Goal: Task Accomplishment & Management: Manage account settings

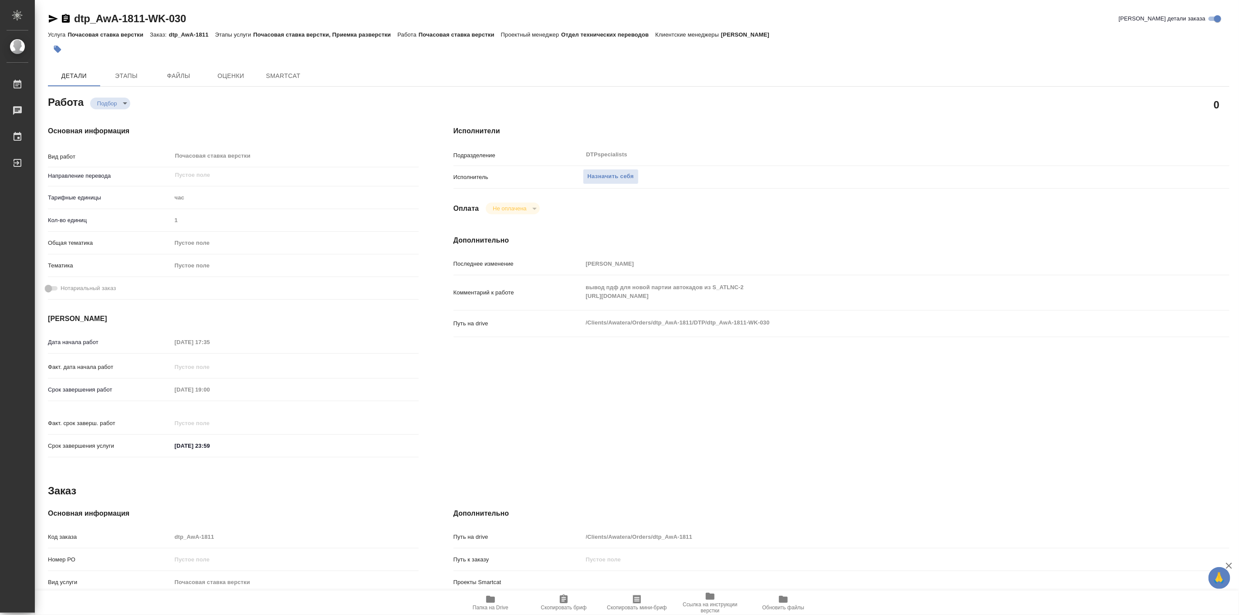
type textarea "x"
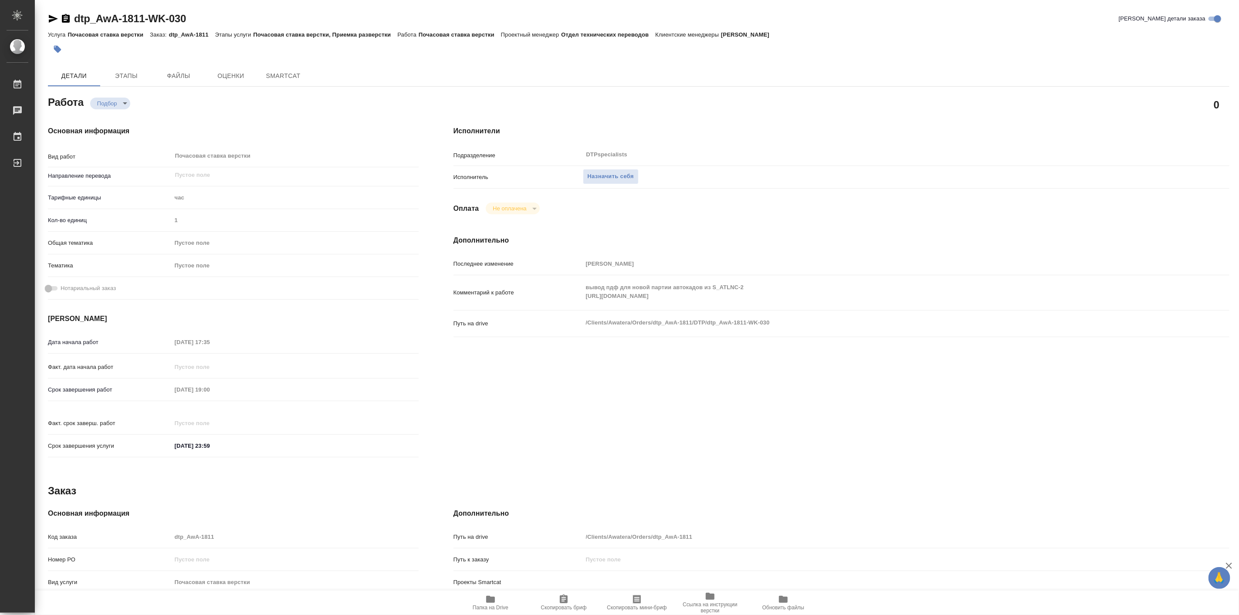
type textarea "x"
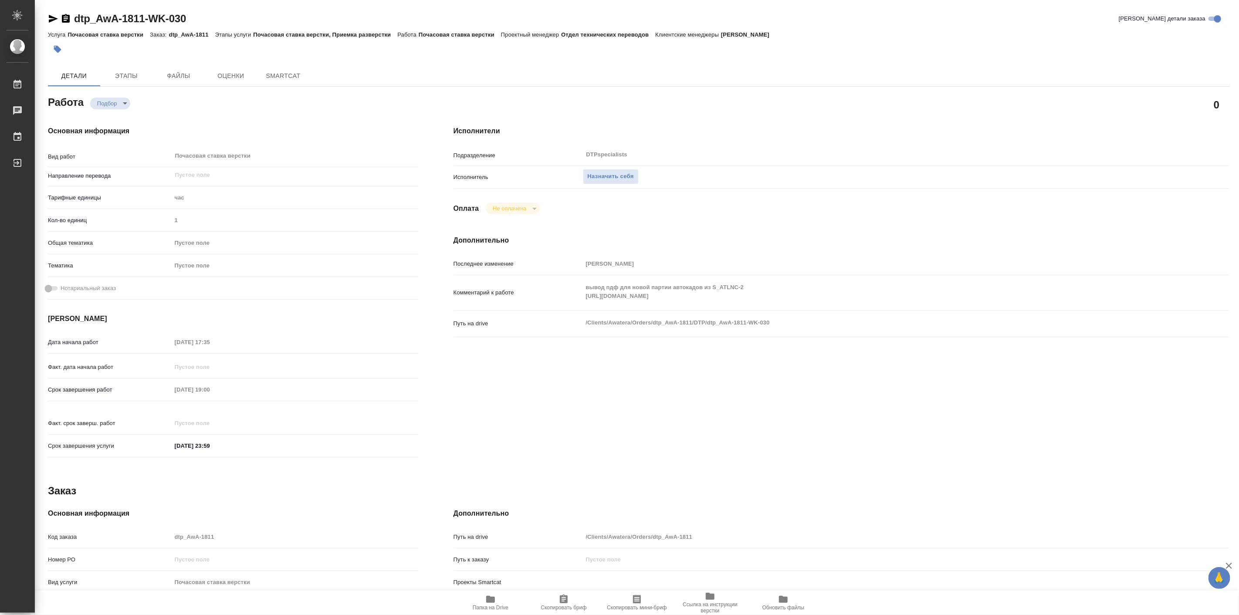
type textarea "x"
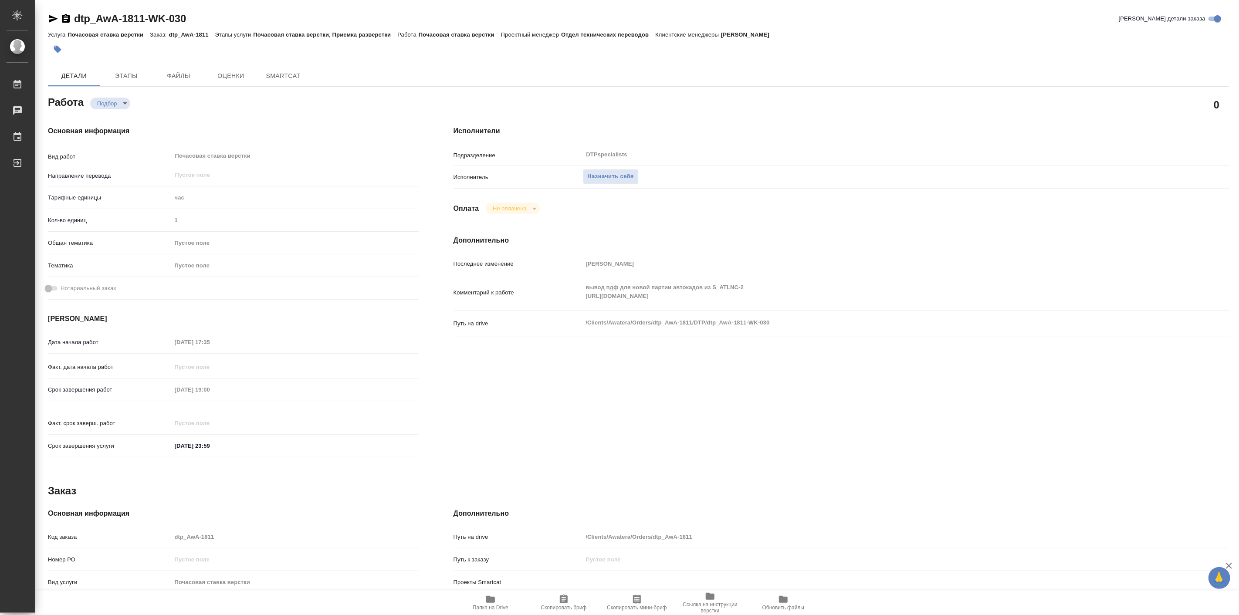
type textarea "x"
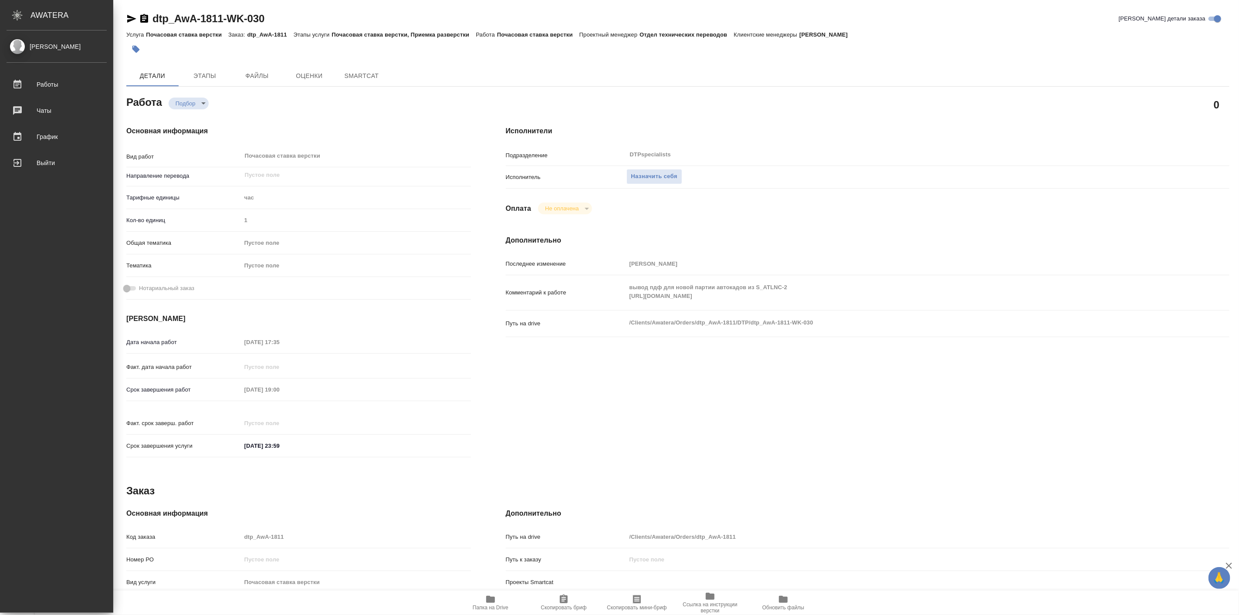
type textarea "x"
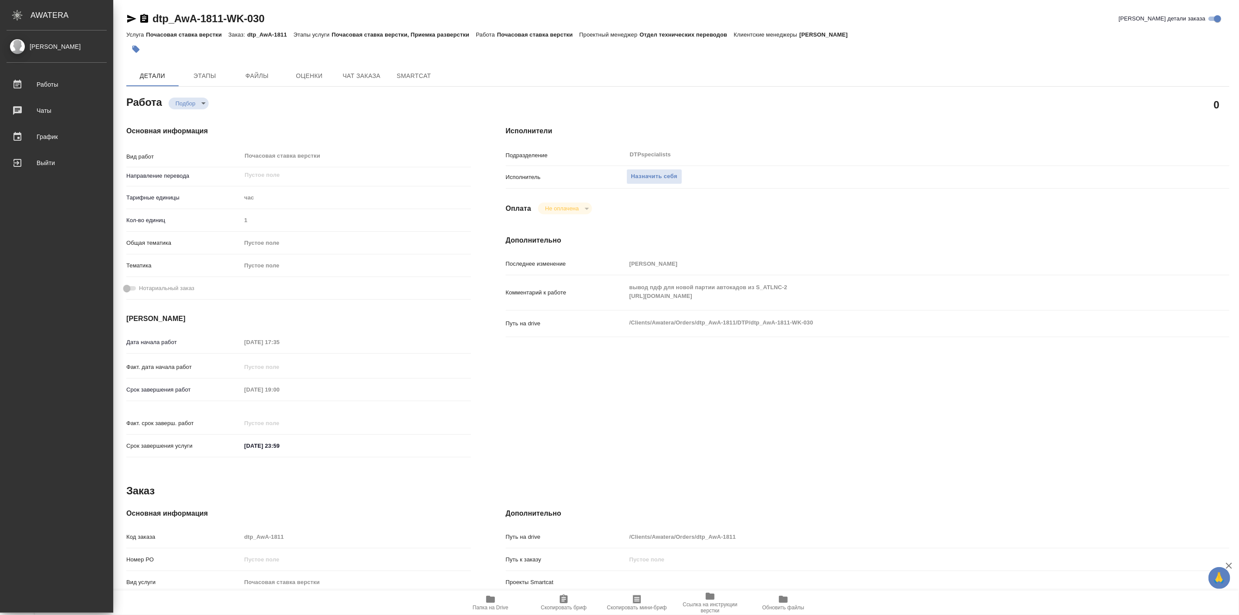
type textarea "x"
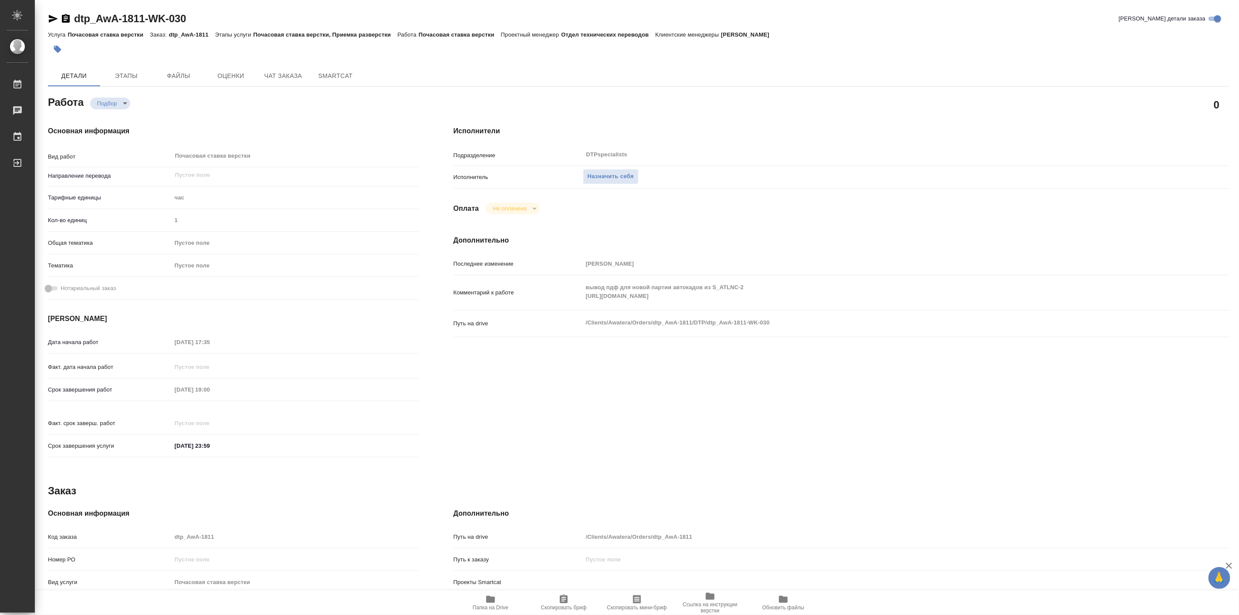
type textarea "x"
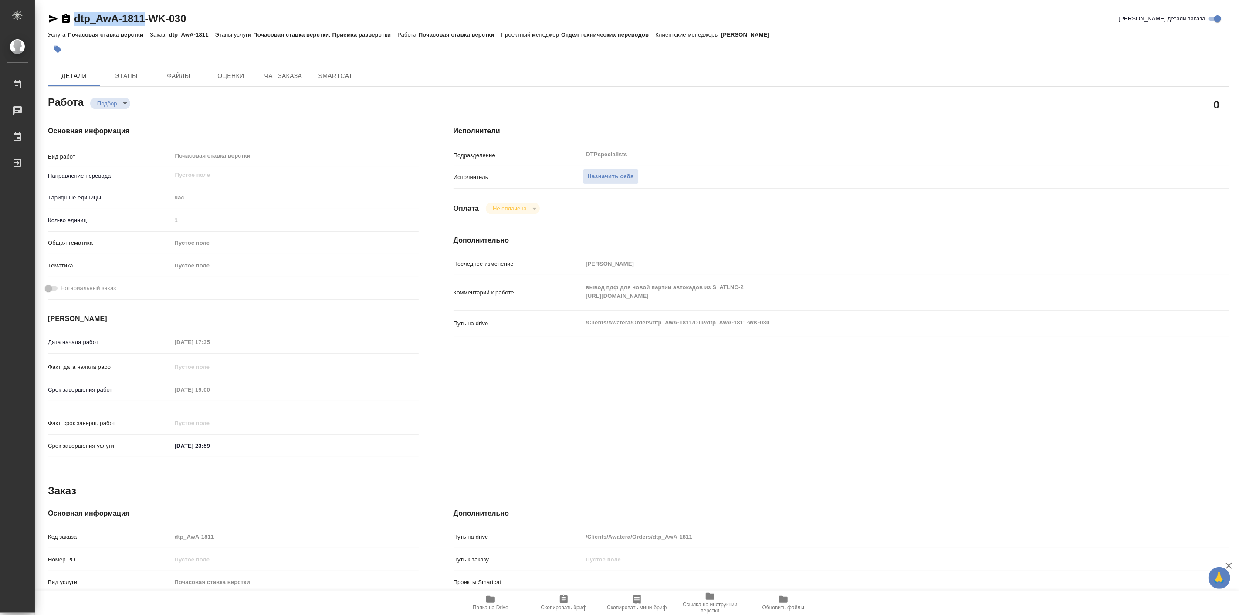
type textarea "x"
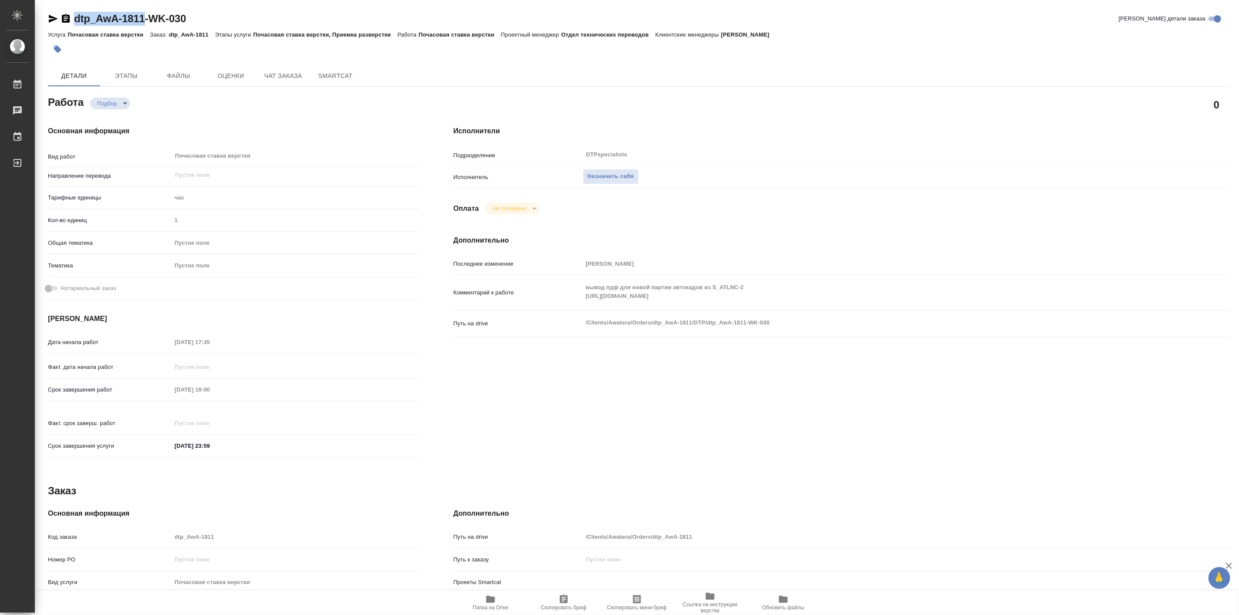
drag, startPoint x: 67, startPoint y: 7, endPoint x: 140, endPoint y: 24, distance: 75.0
click at [140, 24] on div "dtp_AwA-1811-WK-030 Кратко детали заказа Услуга Почасовая ставка верстки Заказ:…" at bounding box center [638, 370] width 1191 height 741
copy link "dtp_AwA-1811"
click at [625, 179] on span "Назначить себя" at bounding box center [611, 177] width 46 height 10
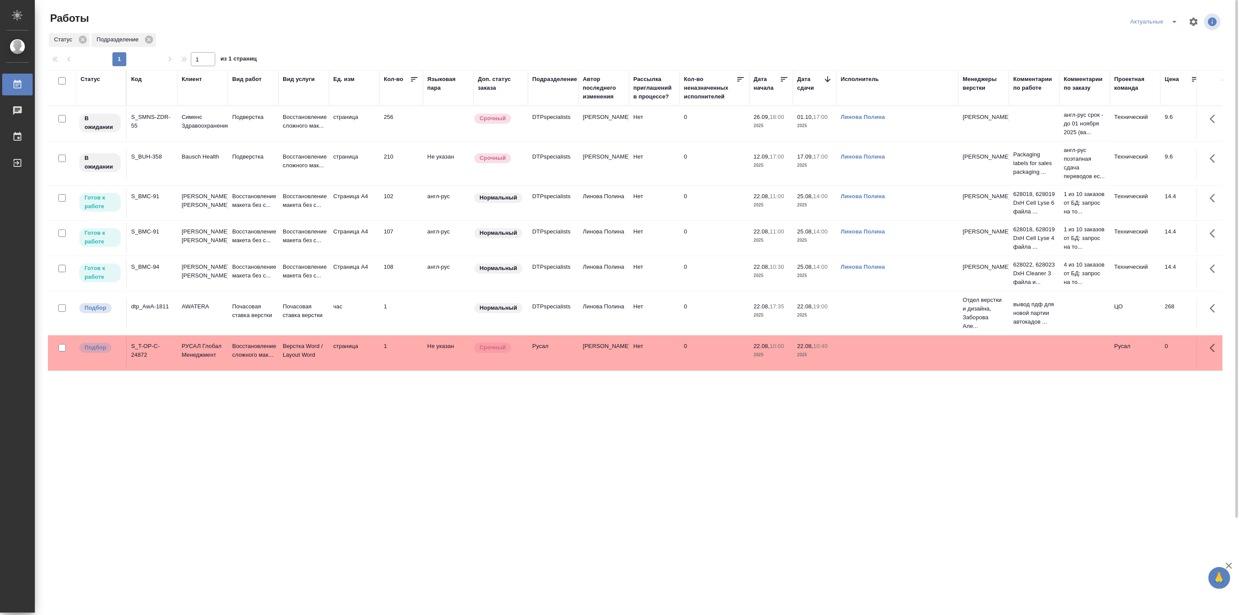
click at [224, 139] on td "AWATERA" at bounding box center [202, 123] width 51 height 30
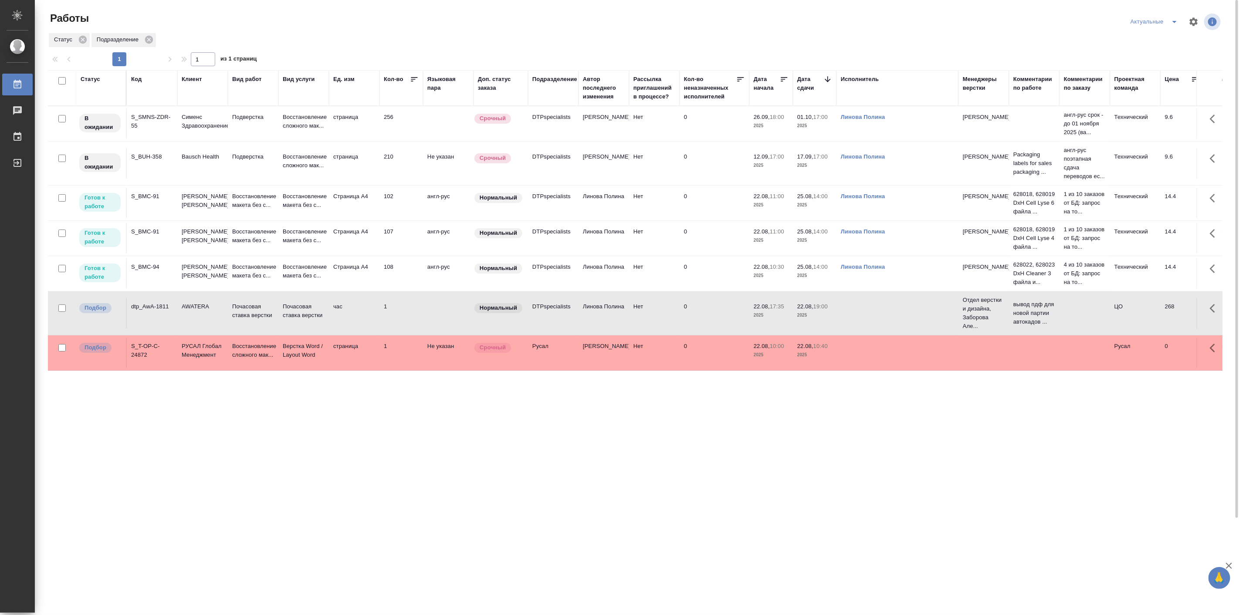
click at [224, 139] on td "AWATERA" at bounding box center [202, 123] width 51 height 30
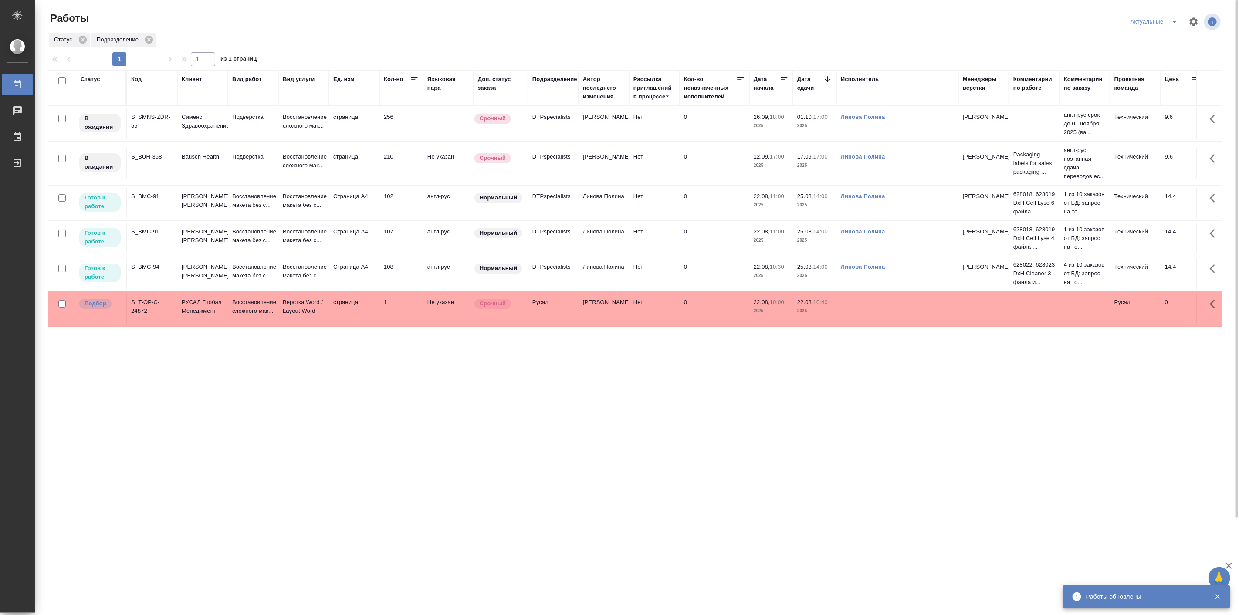
click at [245, 416] on div "Статус Код Клиент Вид работ Вид услуги Ед. изм Кол-во Языковая пара Доп. статус…" at bounding box center [635, 396] width 1174 height 653
click at [229, 139] on td "Восстановление макета без с..." at bounding box center [253, 123] width 51 height 30
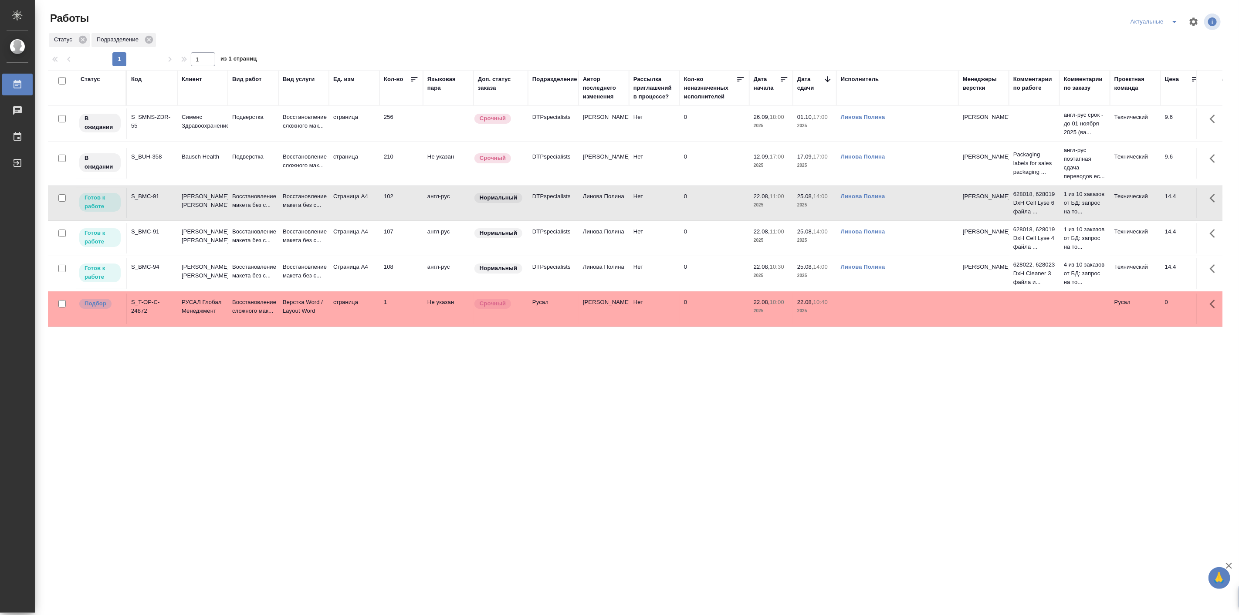
click at [229, 139] on td "Восстановление макета без с..." at bounding box center [253, 123] width 51 height 30
click at [189, 245] on p "Beckman Coulter" at bounding box center [203, 235] width 42 height 17
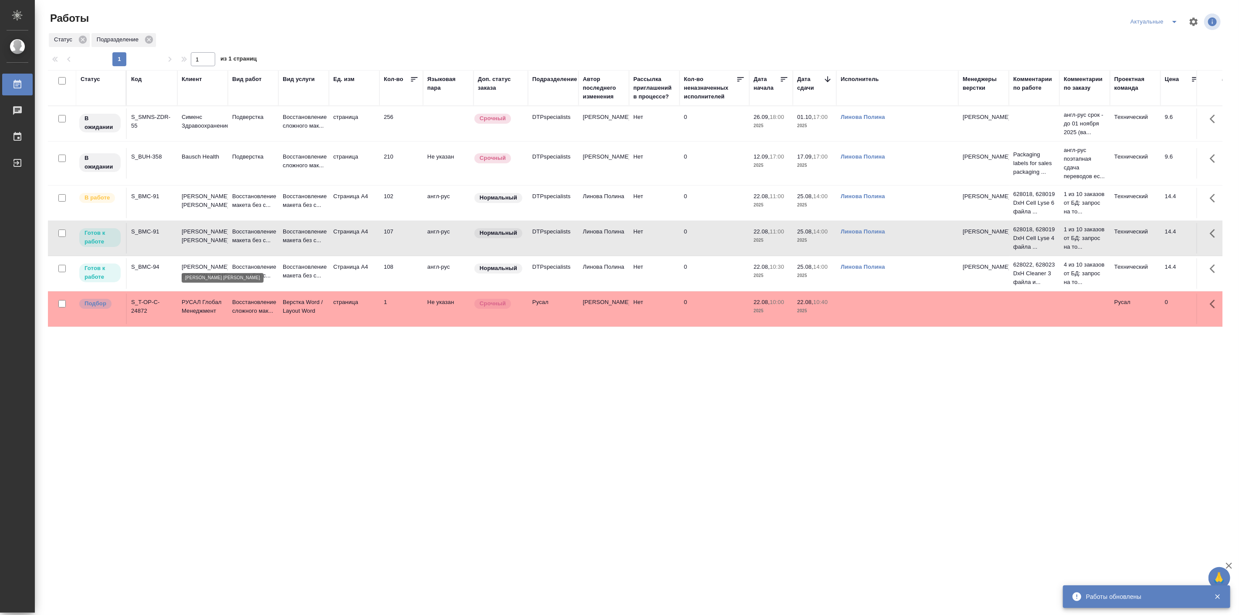
click at [189, 245] on p "Beckman Coulter" at bounding box center [203, 235] width 42 height 17
click at [144, 139] on td "S_BMC-94" at bounding box center [152, 123] width 51 height 30
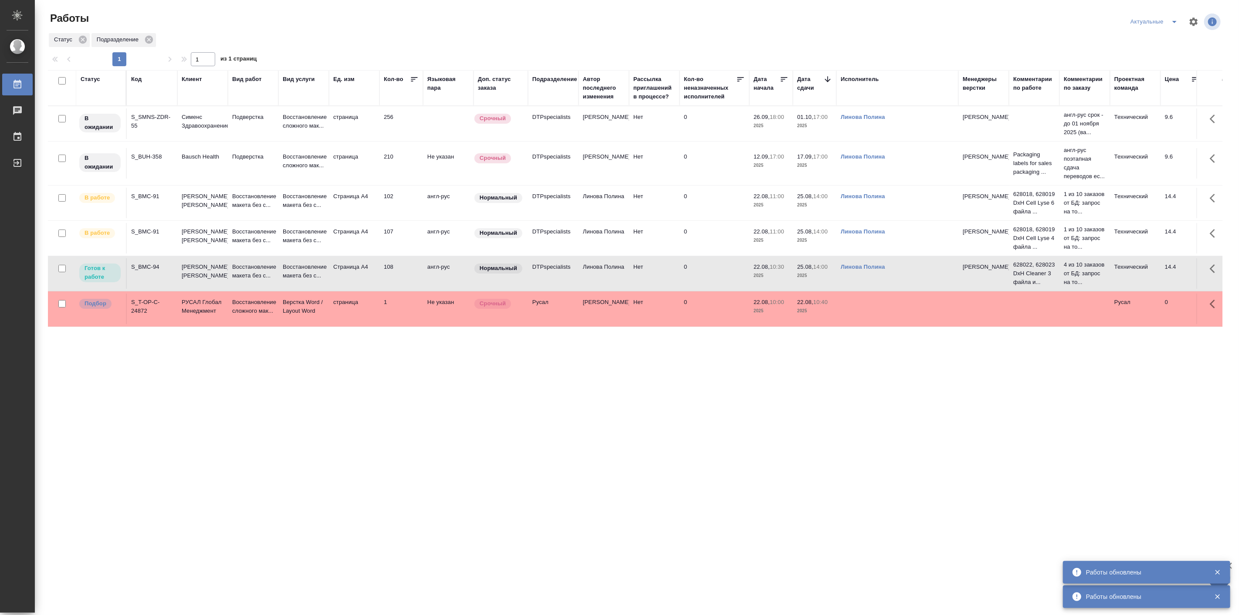
click at [144, 139] on td "S_BMC-94" at bounding box center [152, 123] width 51 height 30
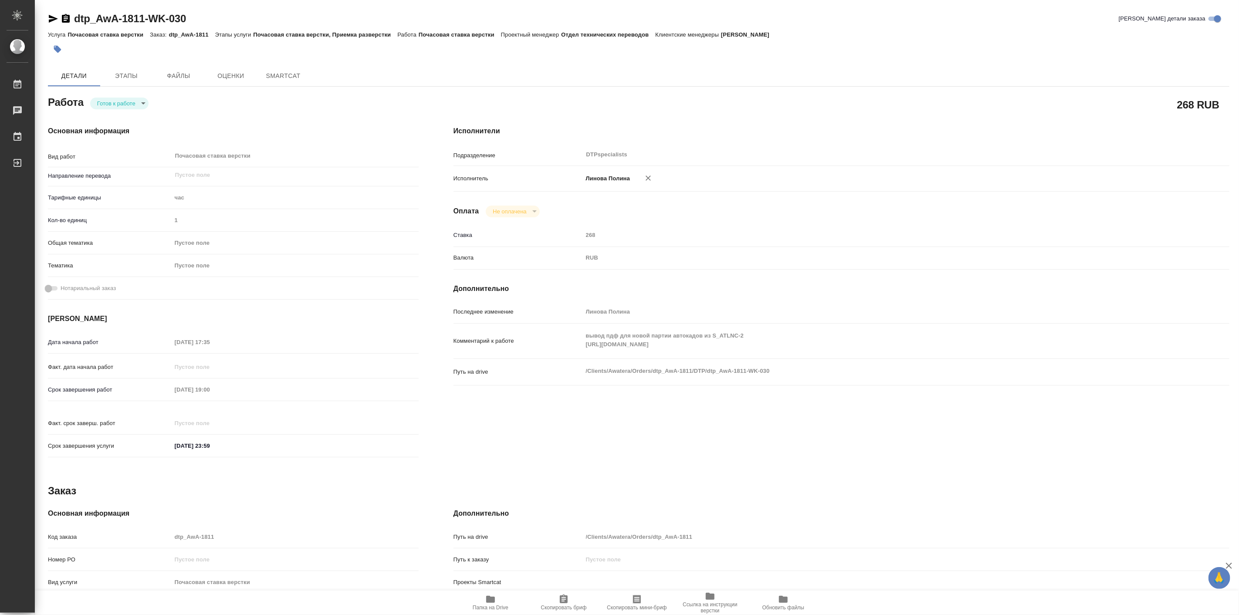
type textarea "x"
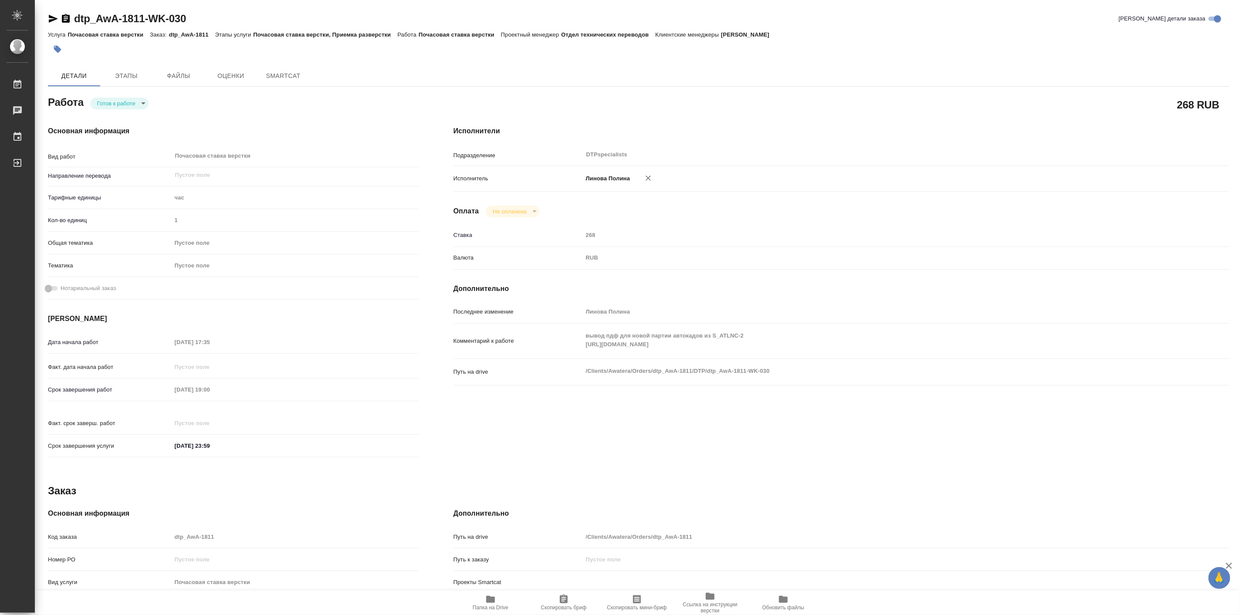
type textarea "x"
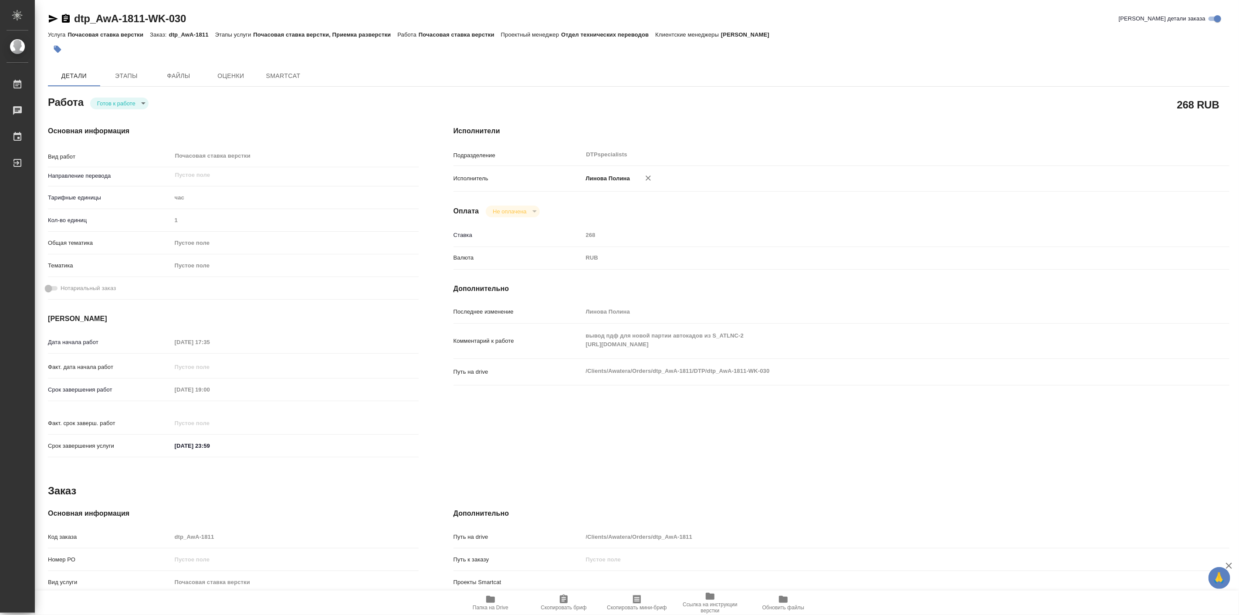
type textarea "x"
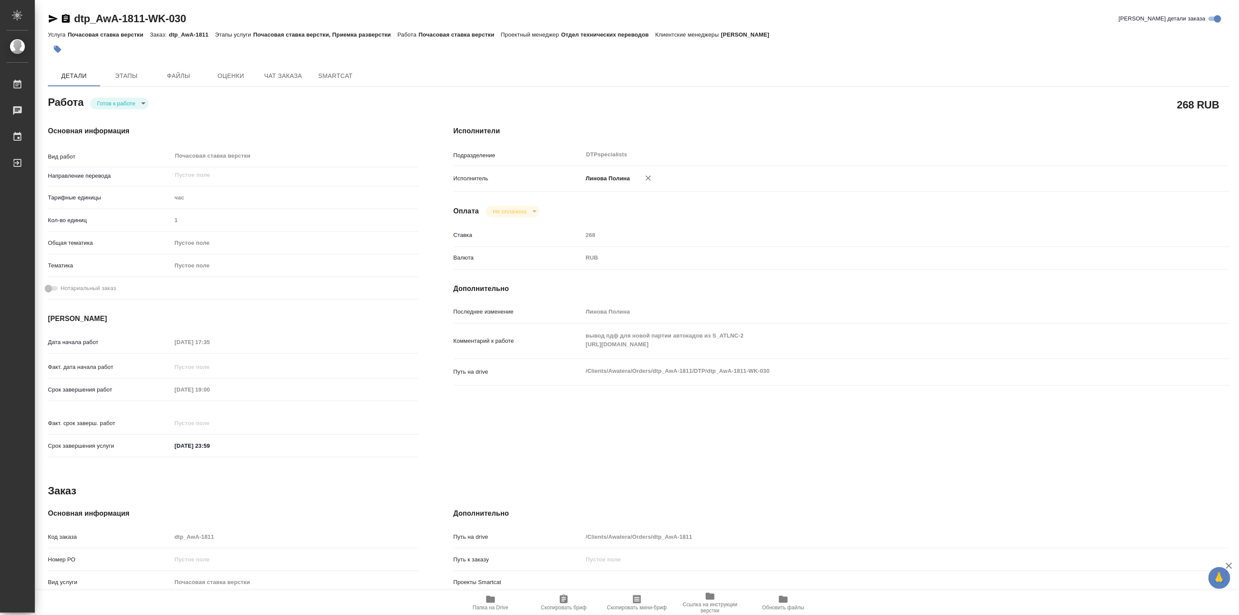
type textarea "x"
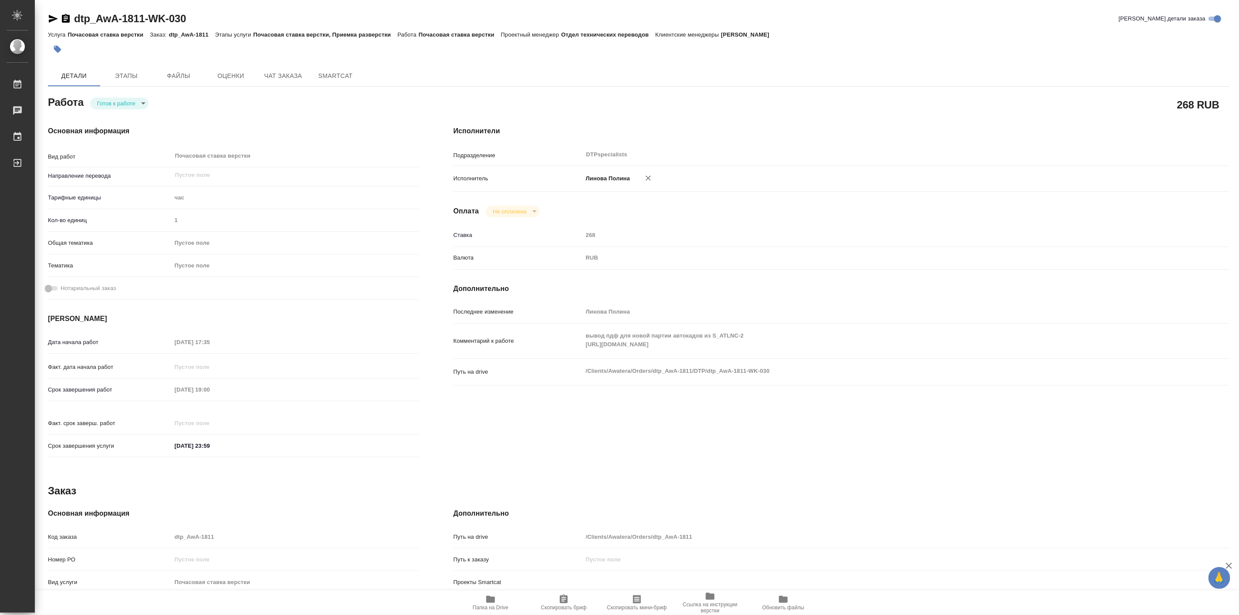
type textarea "x"
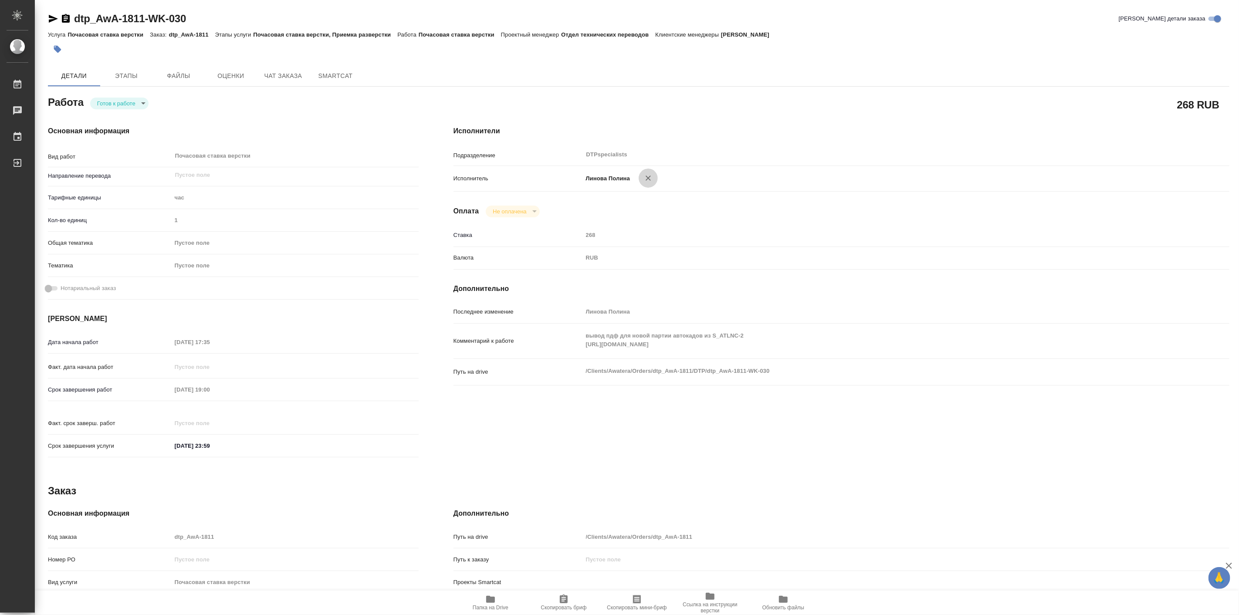
click at [644, 177] on icon "button" at bounding box center [648, 178] width 9 height 9
type textarea "x"
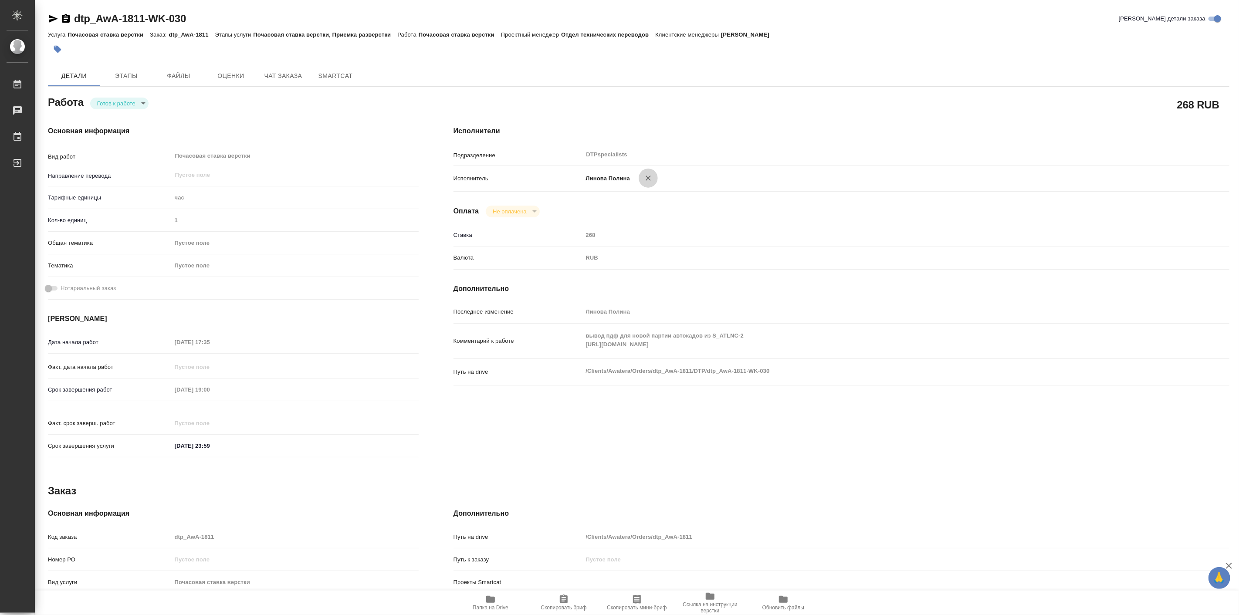
type textarea "x"
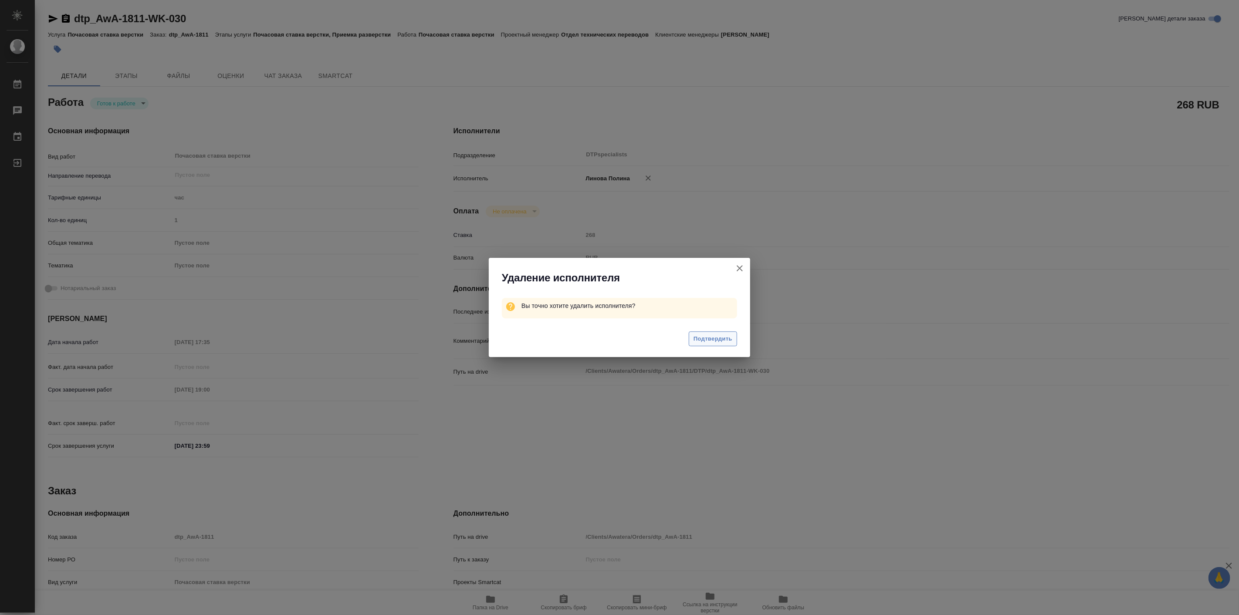
click at [710, 345] on button "Подтвердить" at bounding box center [713, 338] width 48 height 15
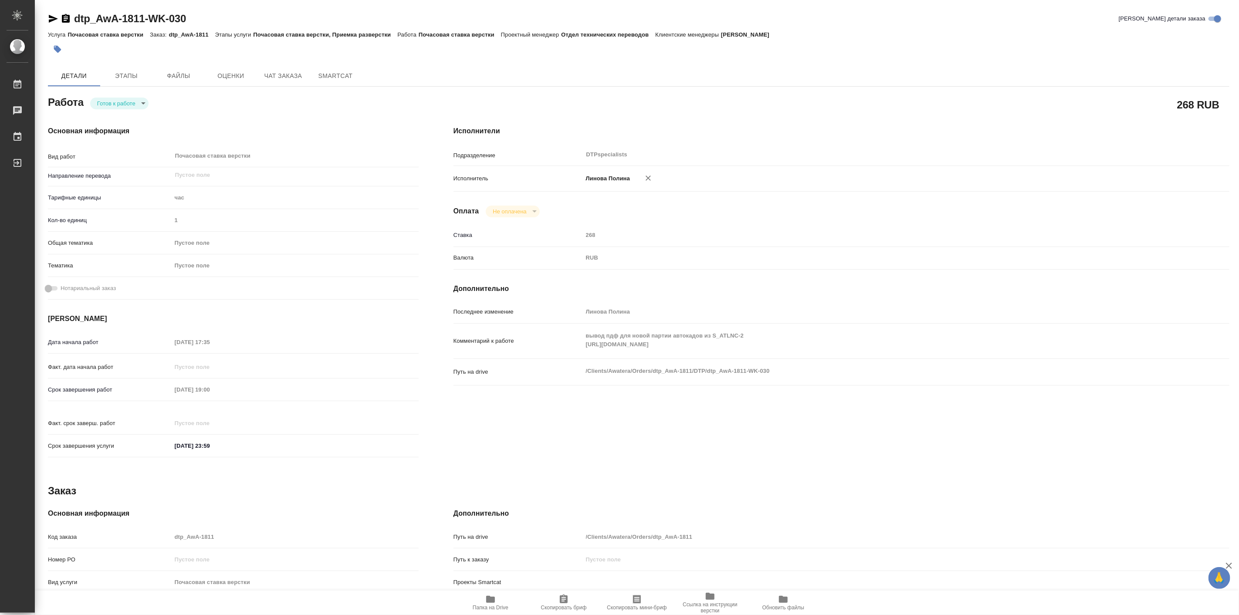
type textarea "x"
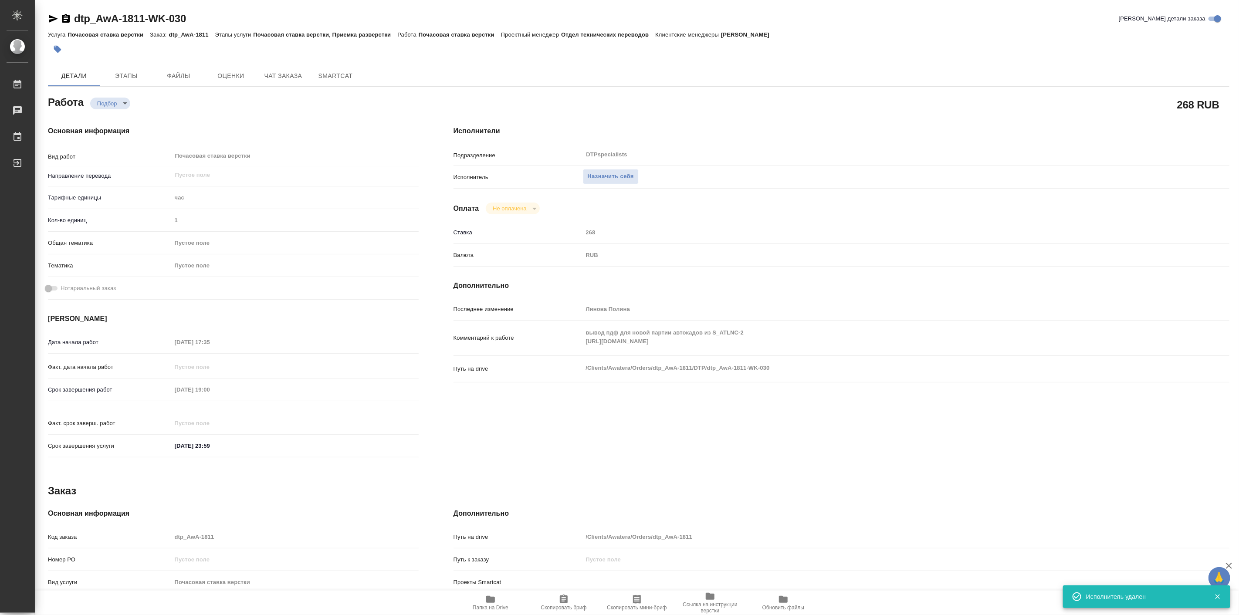
type textarea "x"
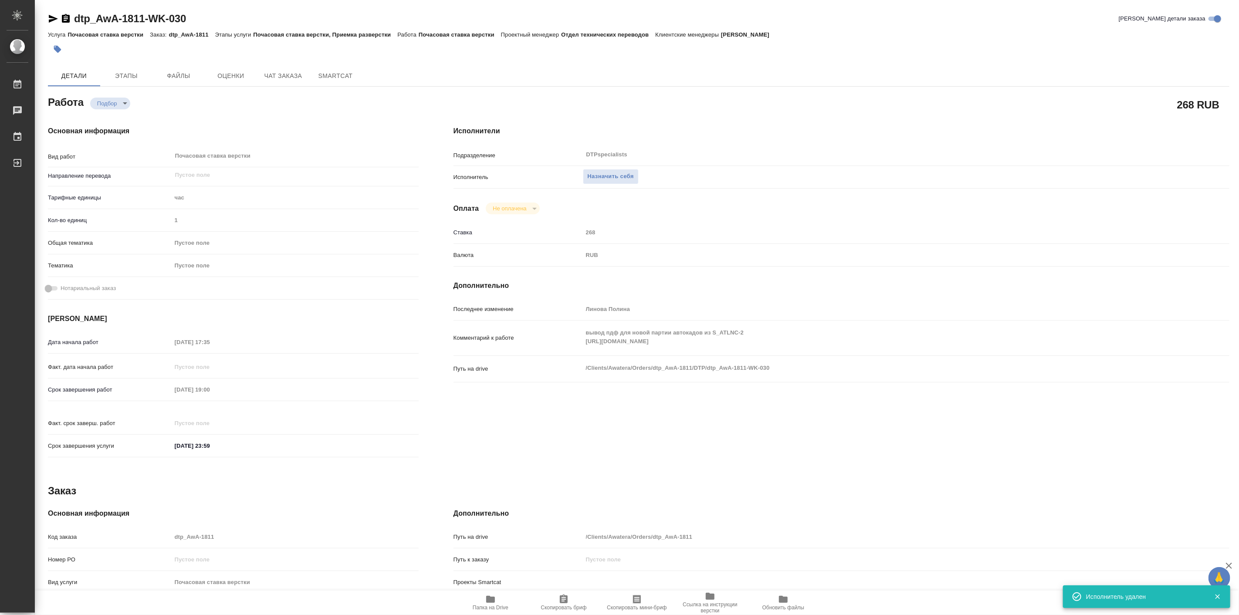
type textarea "x"
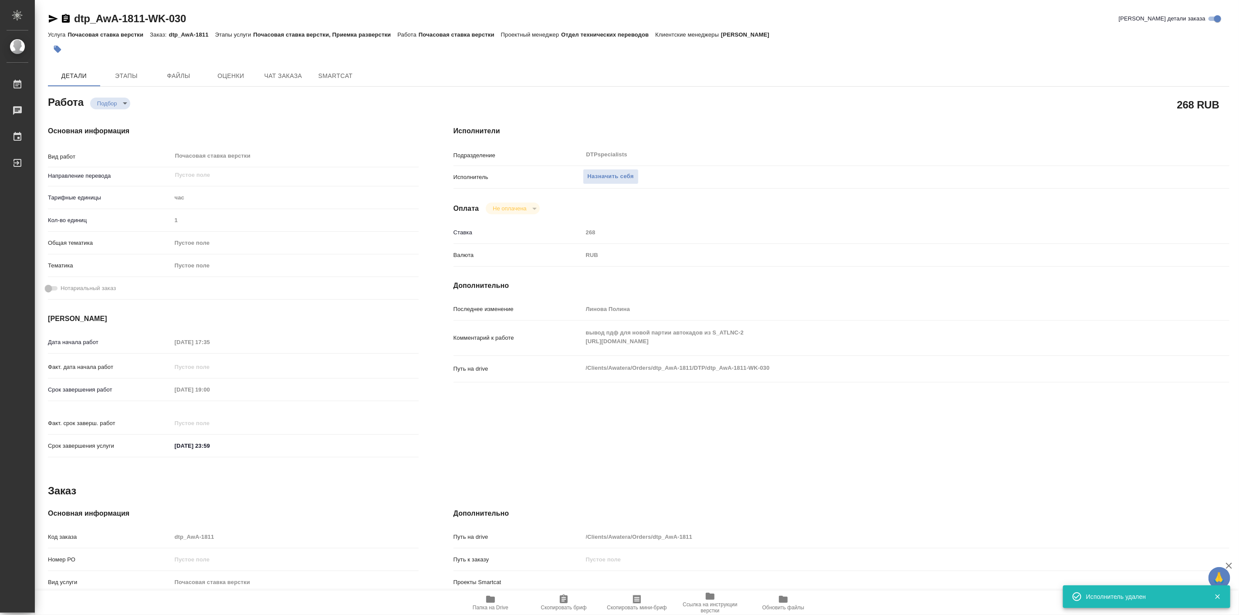
click at [829, 116] on div "Исполнители Подразделение DTPspecialists ​ Исполнитель Назначить себя Оплата Не…" at bounding box center [841, 294] width 811 height 372
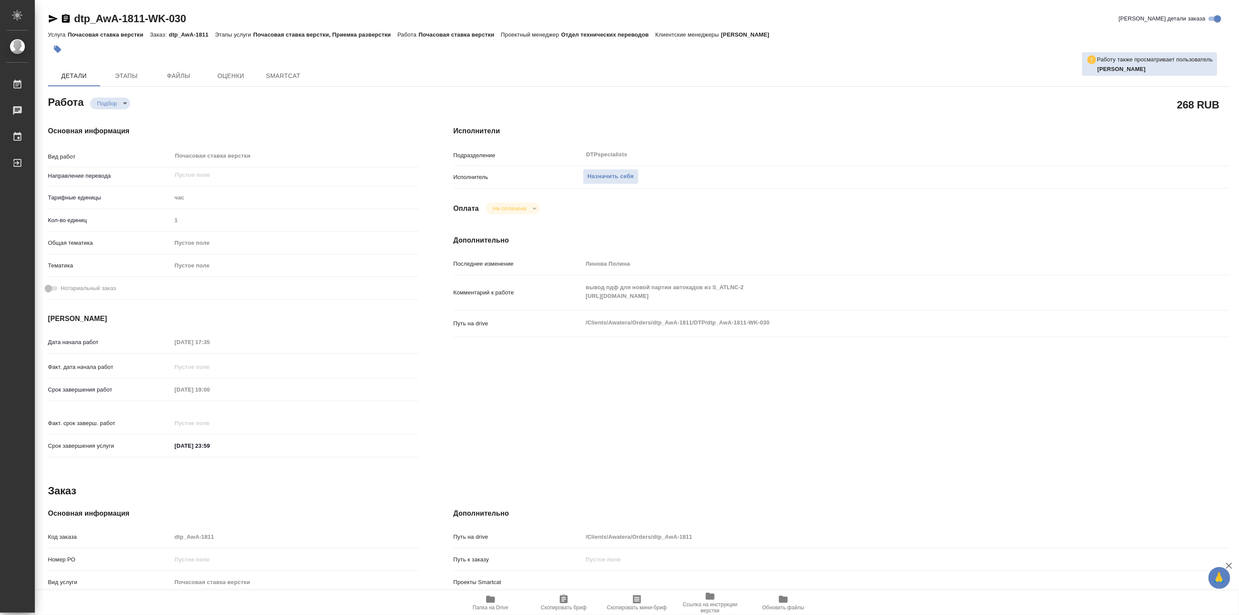
type textarea "x"
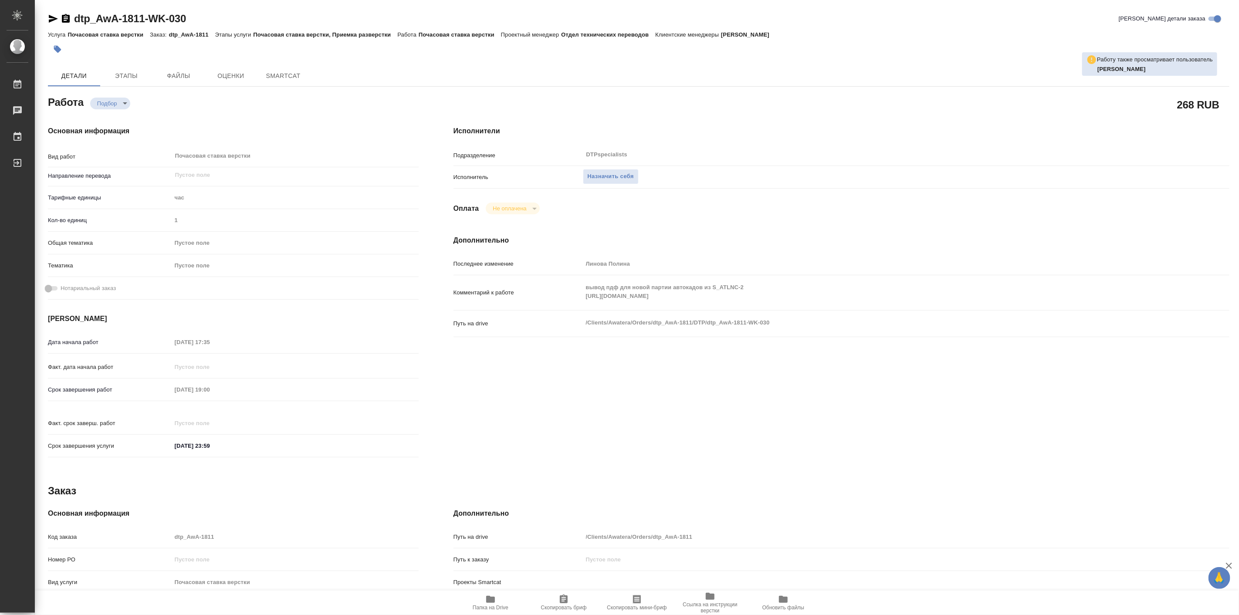
type textarea "x"
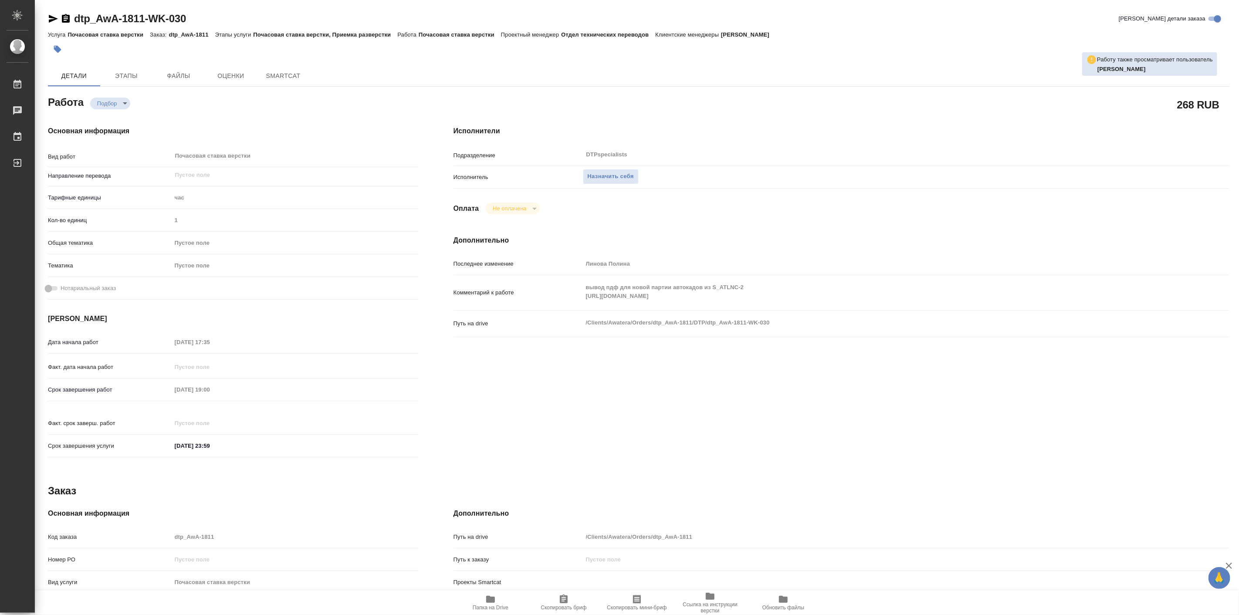
type textarea "x"
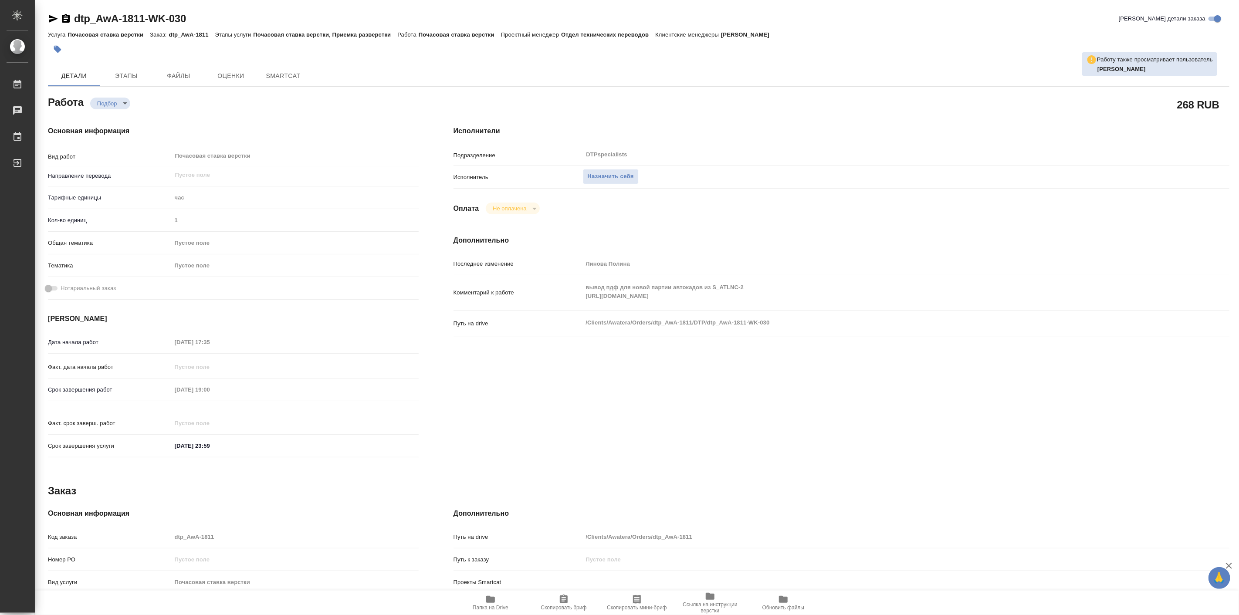
type textarea "x"
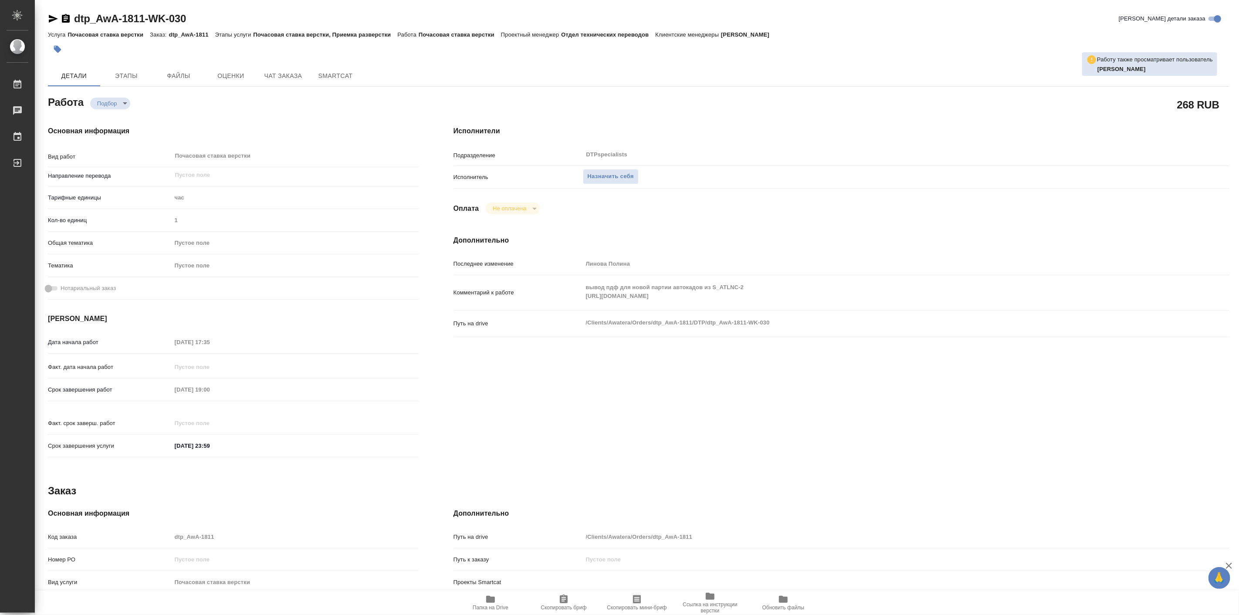
type textarea "x"
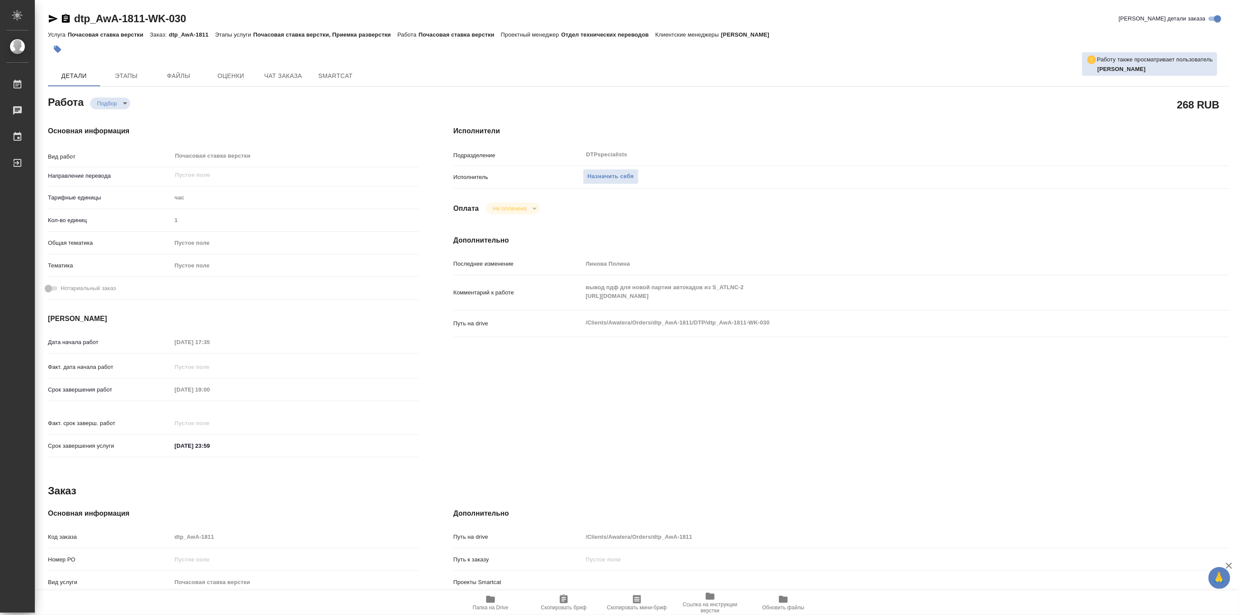
type textarea "x"
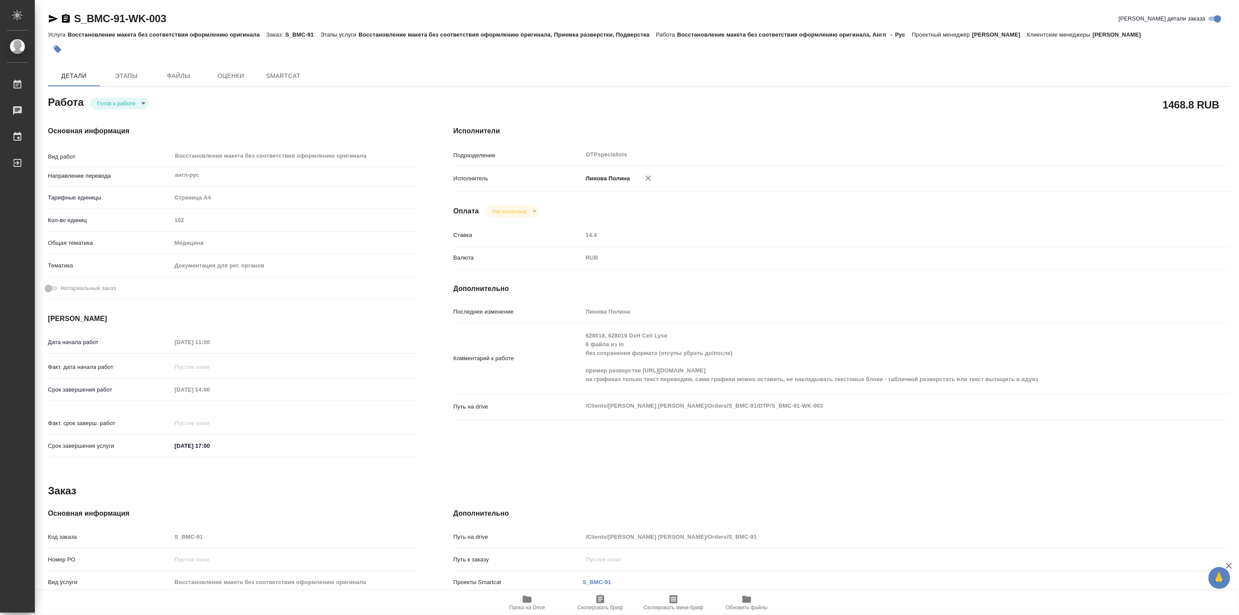
type textarea "x"
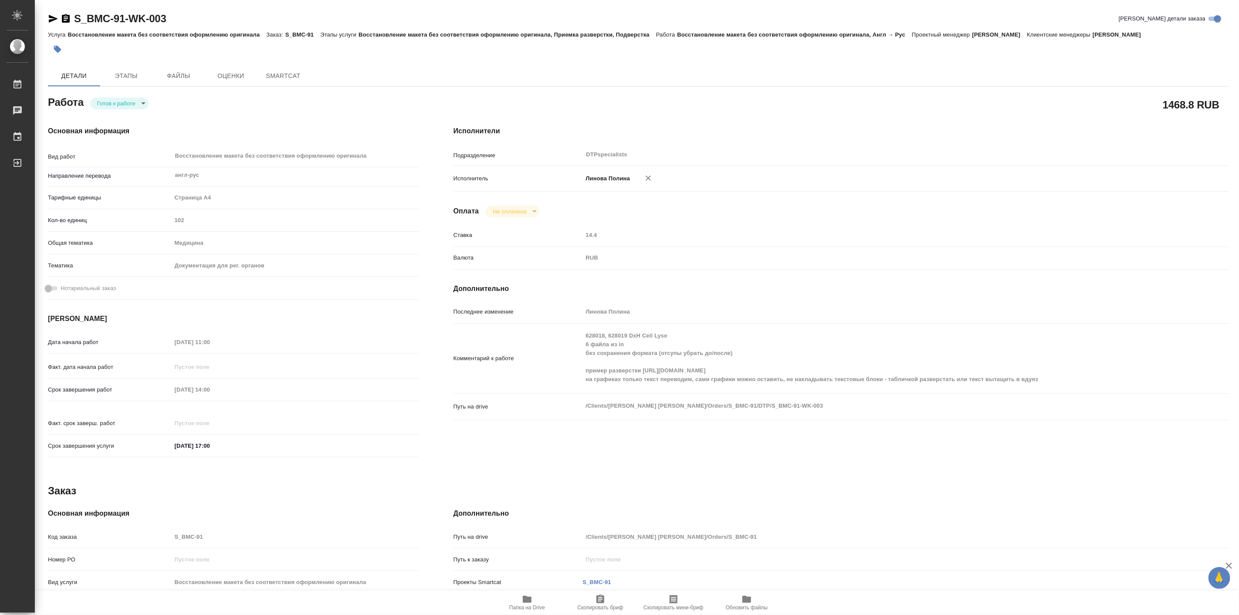
type textarea "x"
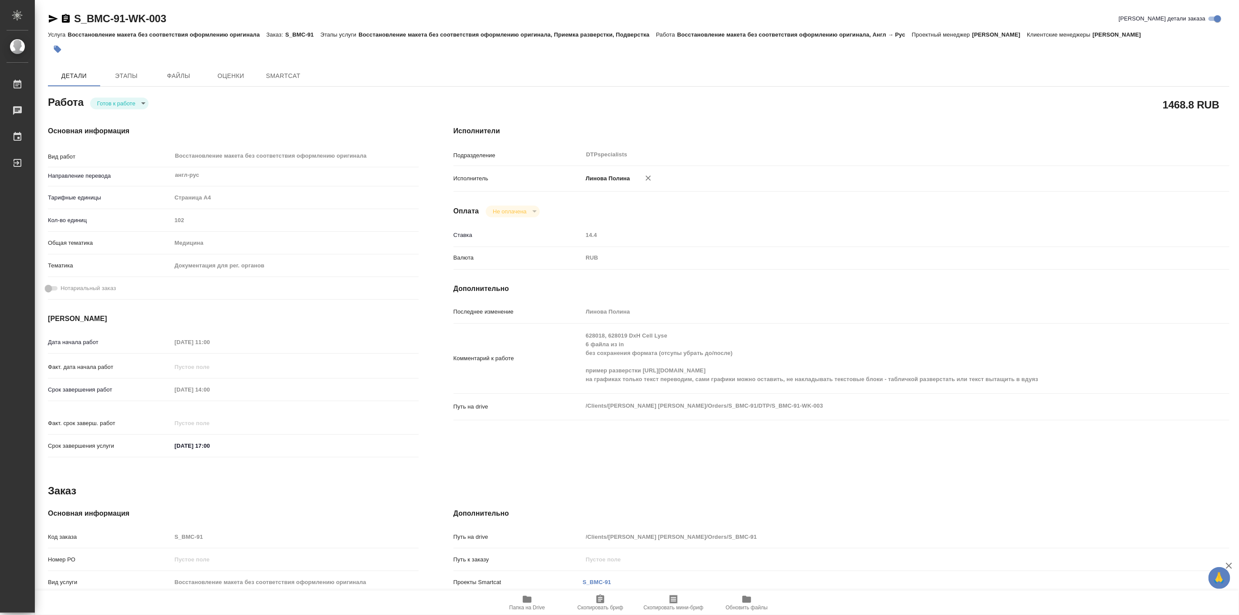
type textarea "x"
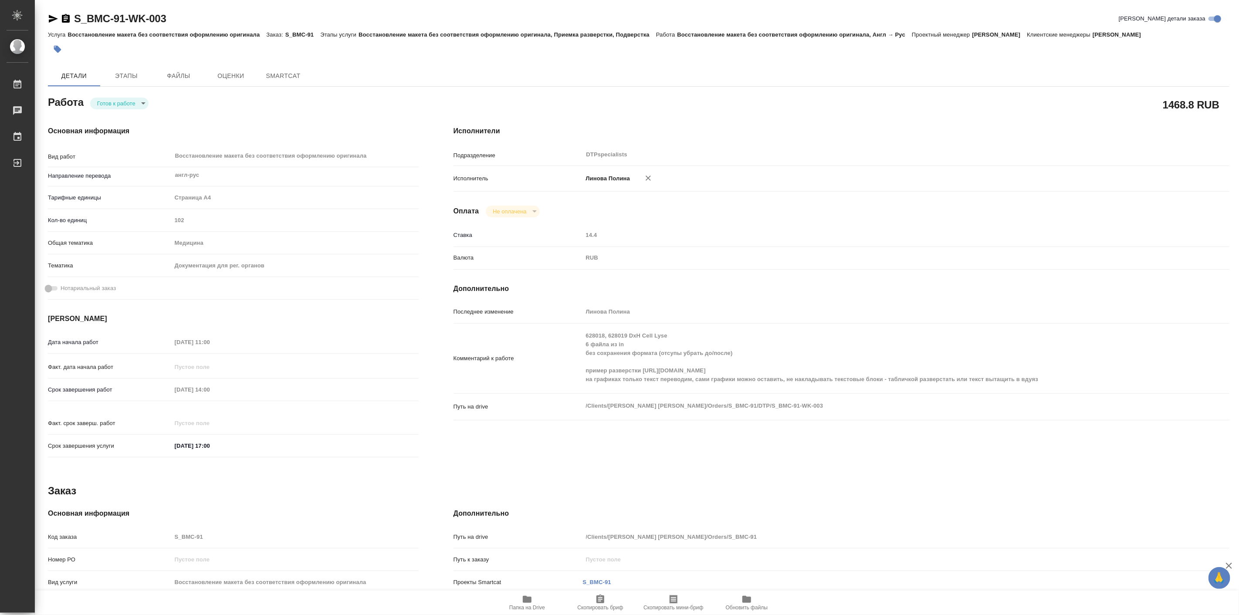
type textarea "x"
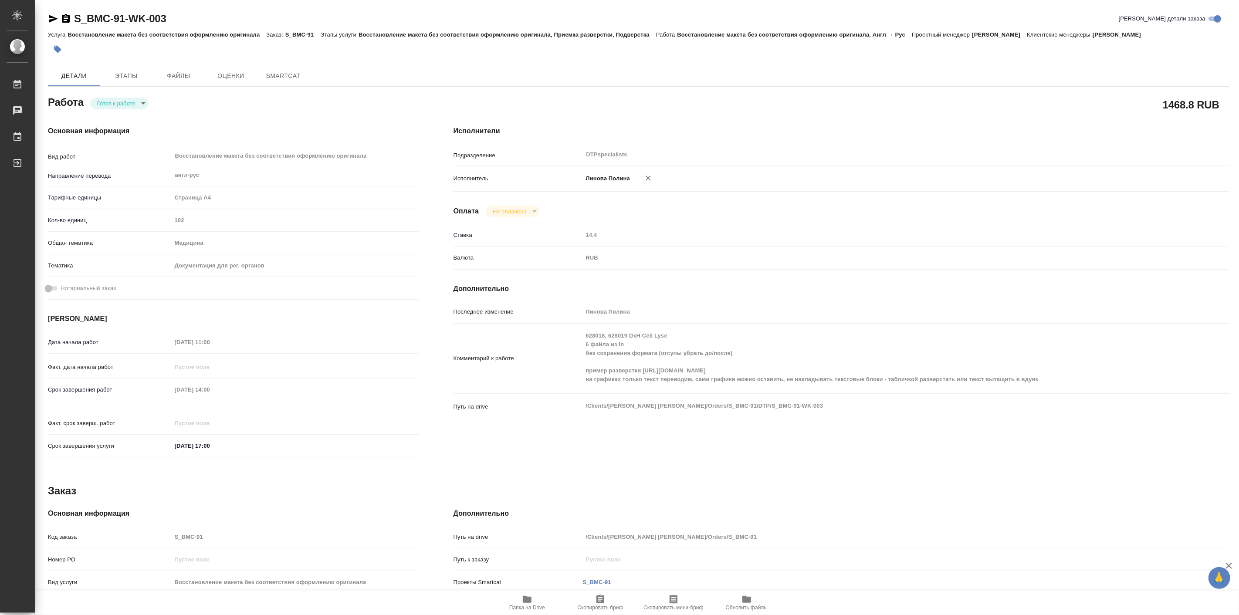
type textarea "x"
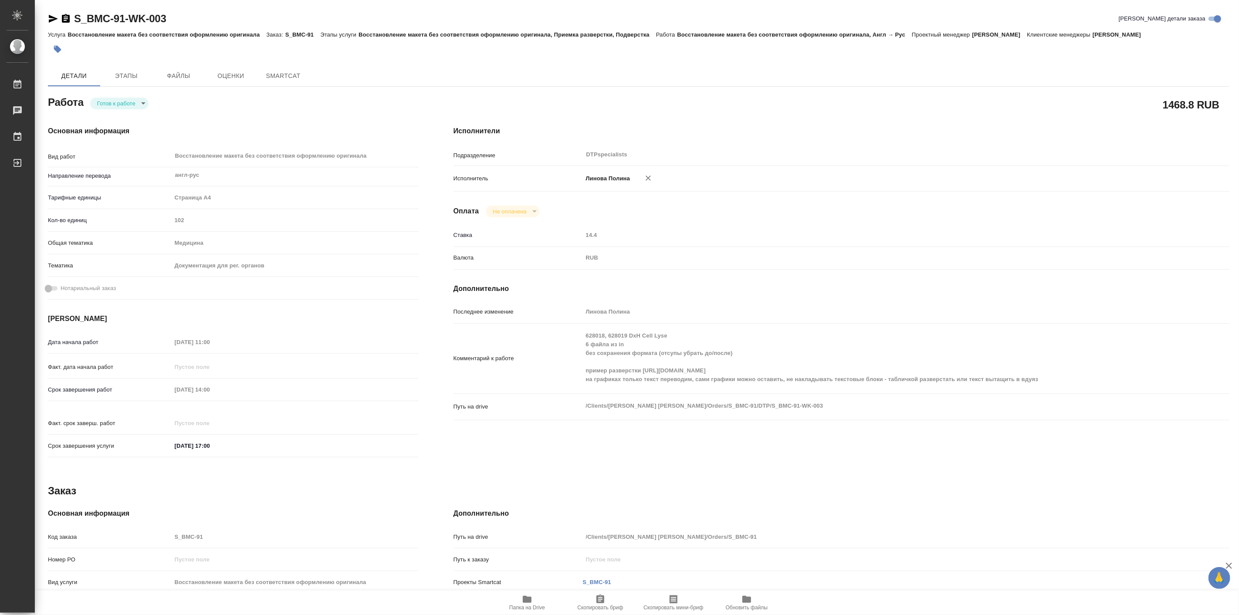
click at [108, 106] on body "🙏 .cls-1 fill:#fff; AWATERA Linova Polina Работы Чаты График Выйти S_BMC-91-WK-…" at bounding box center [619, 307] width 1239 height 615
type textarea "x"
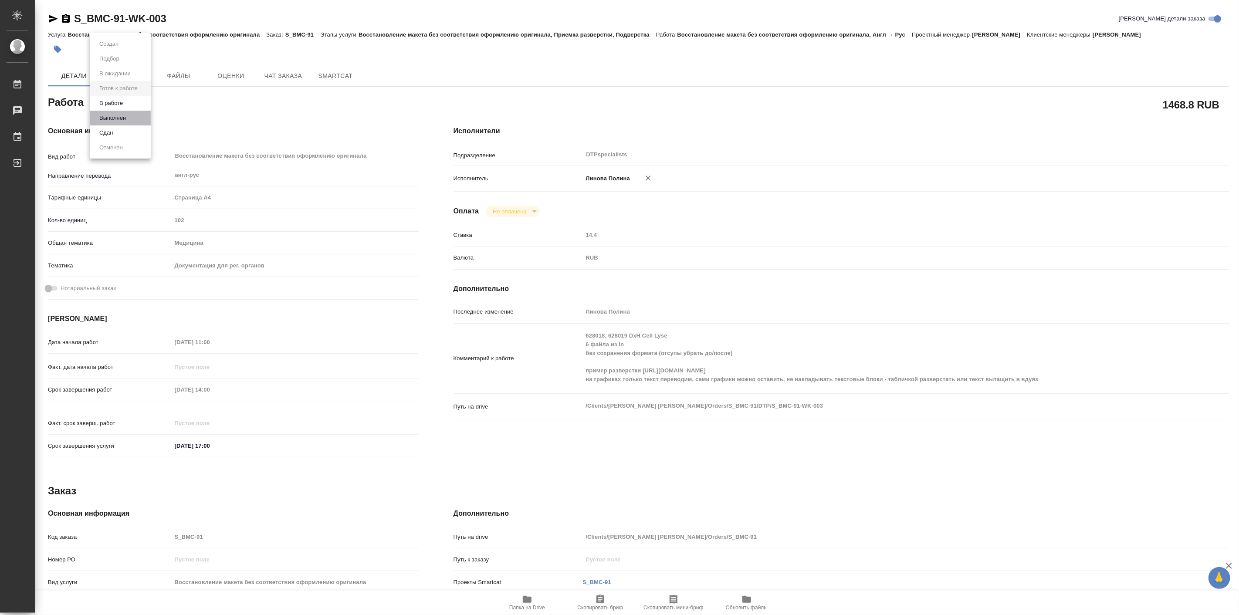
type textarea "x"
drag, startPoint x: 115, startPoint y: 111, endPoint x: 125, endPoint y: 101, distance: 13.2
click at [125, 101] on ul "Создан Подбор В ожидании Готов к работе В работе Выполнен Сдан Отменен" at bounding box center [120, 95] width 61 height 125
click at [125, 101] on button "В работе" at bounding box center [111, 103] width 29 height 10
type textarea "x"
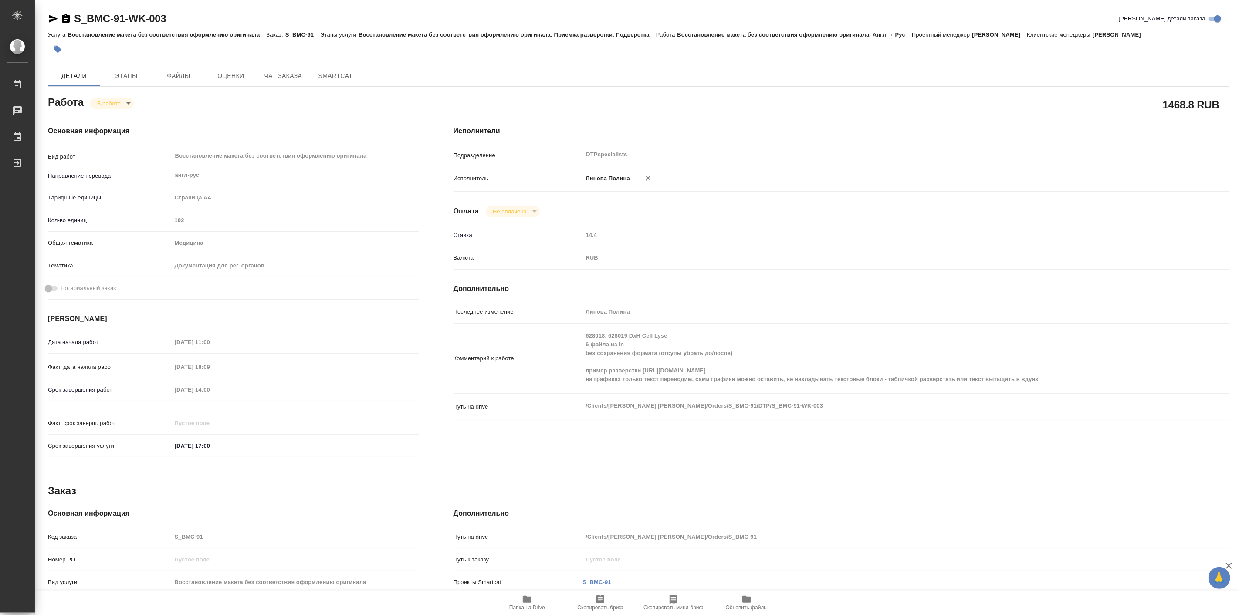
type textarea "x"
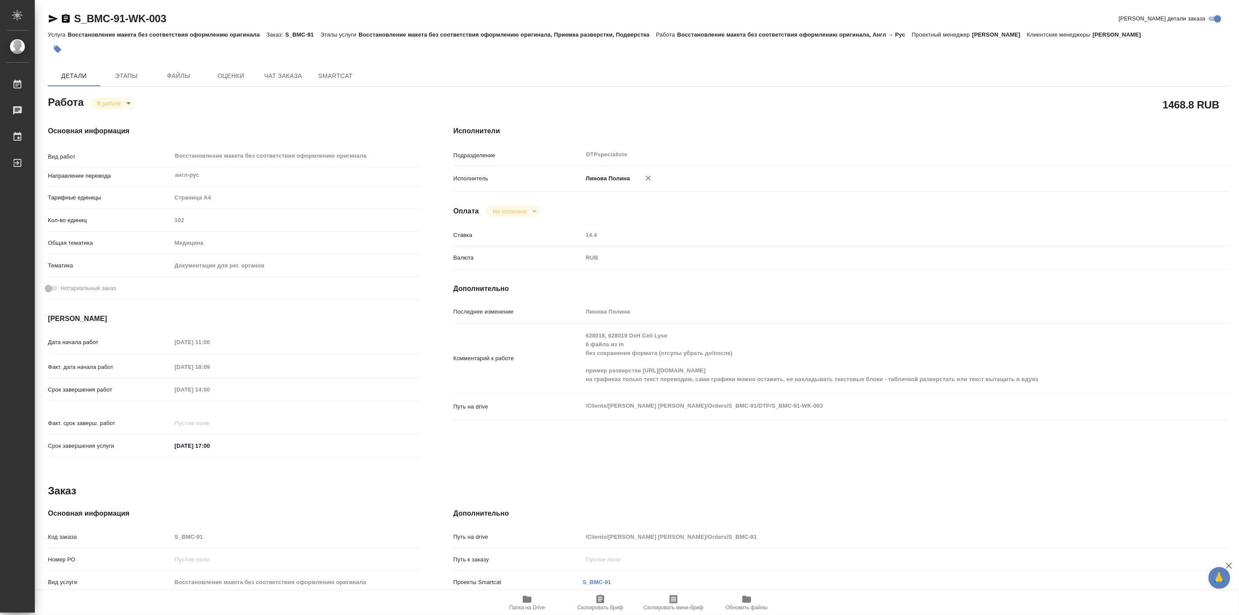
type textarea "x"
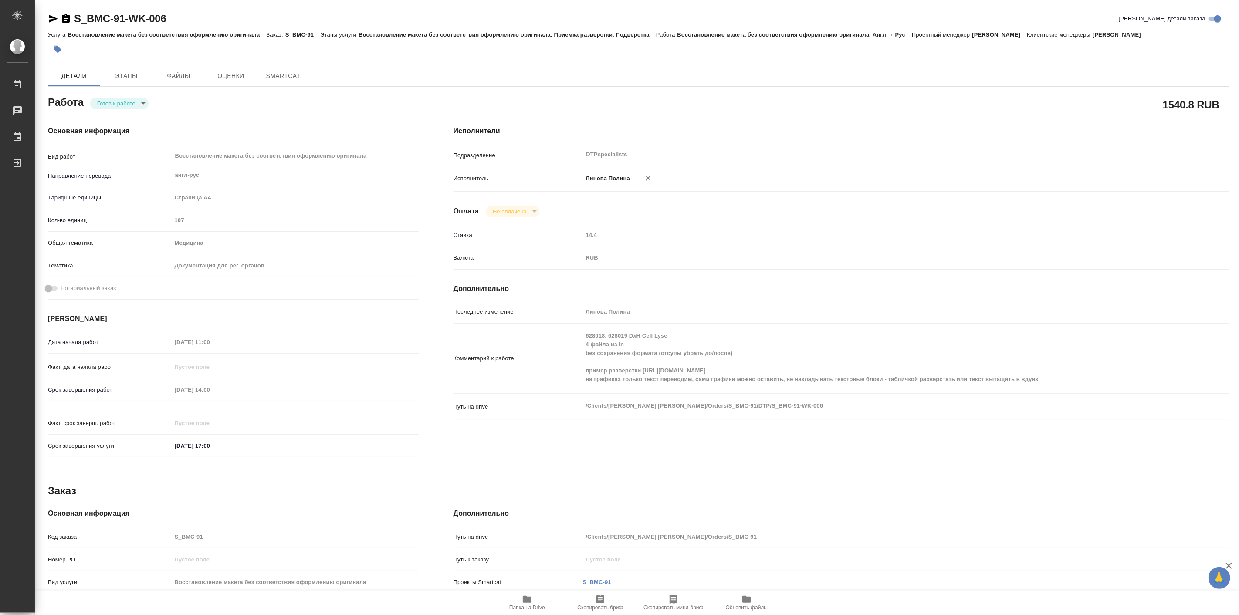
type textarea "x"
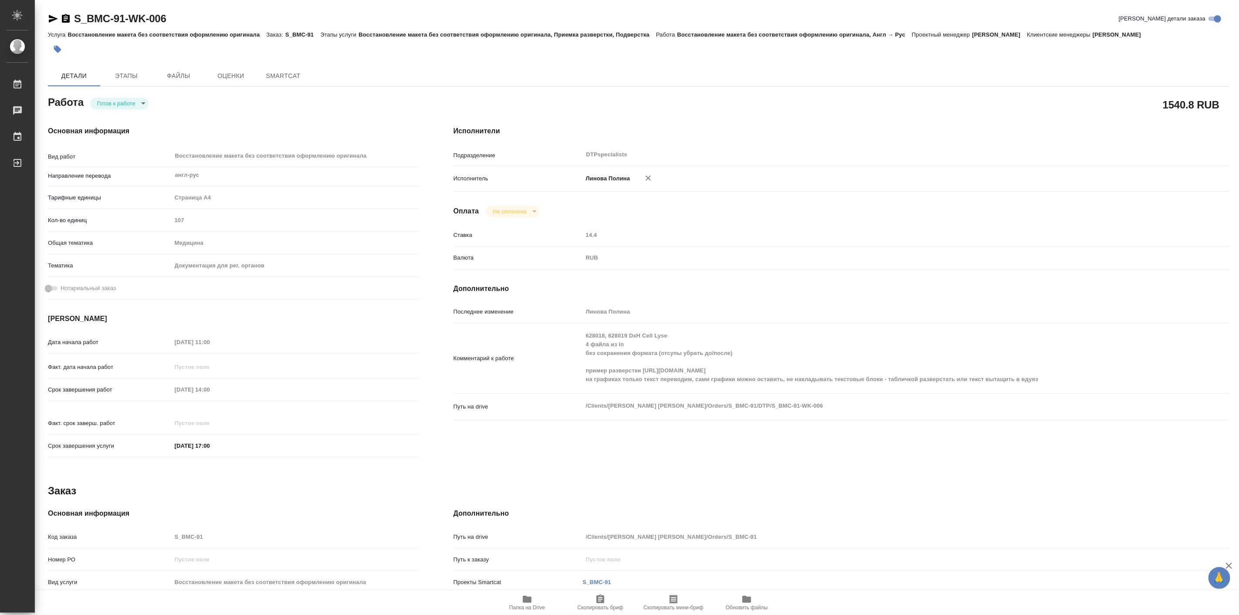
type textarea "x"
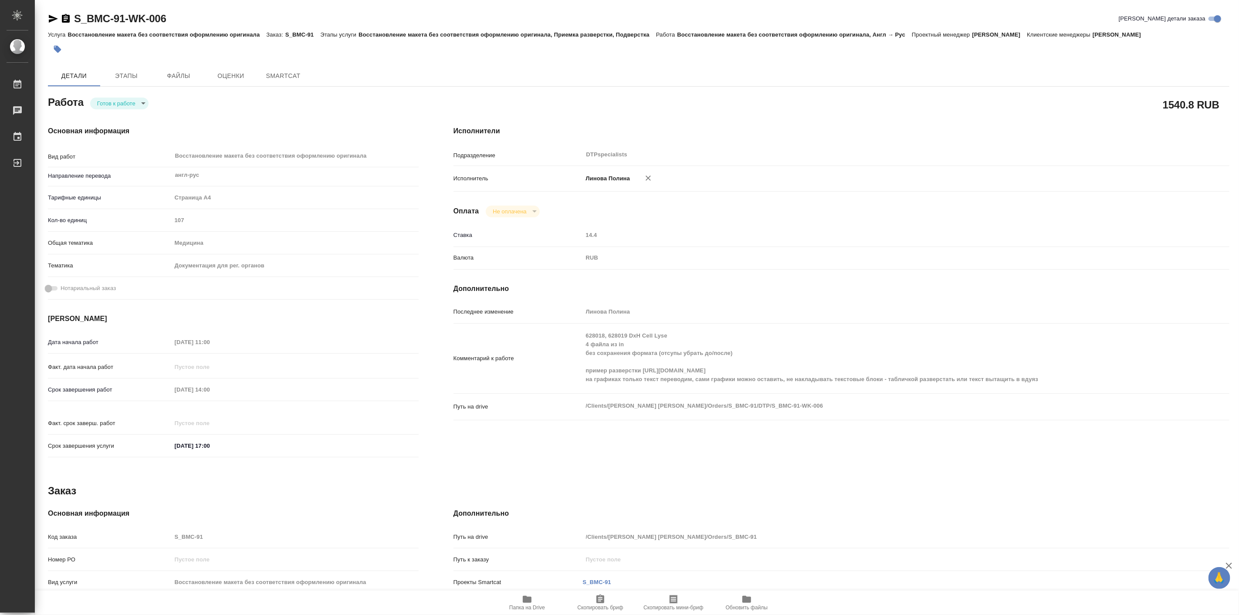
type textarea "x"
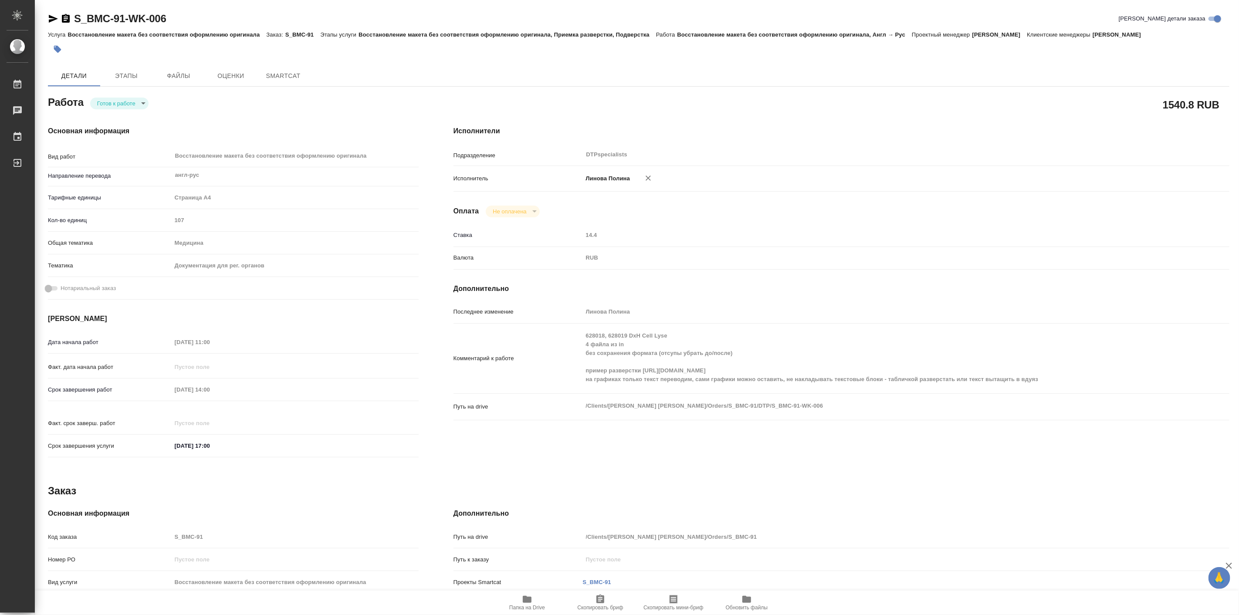
type textarea "x"
click at [125, 102] on body "🙏 .cls-1 fill:#fff; AWATERA [PERSON_NAME] Работы Чаты График Выйти S_BMC-91-WK-…" at bounding box center [619, 307] width 1239 height 615
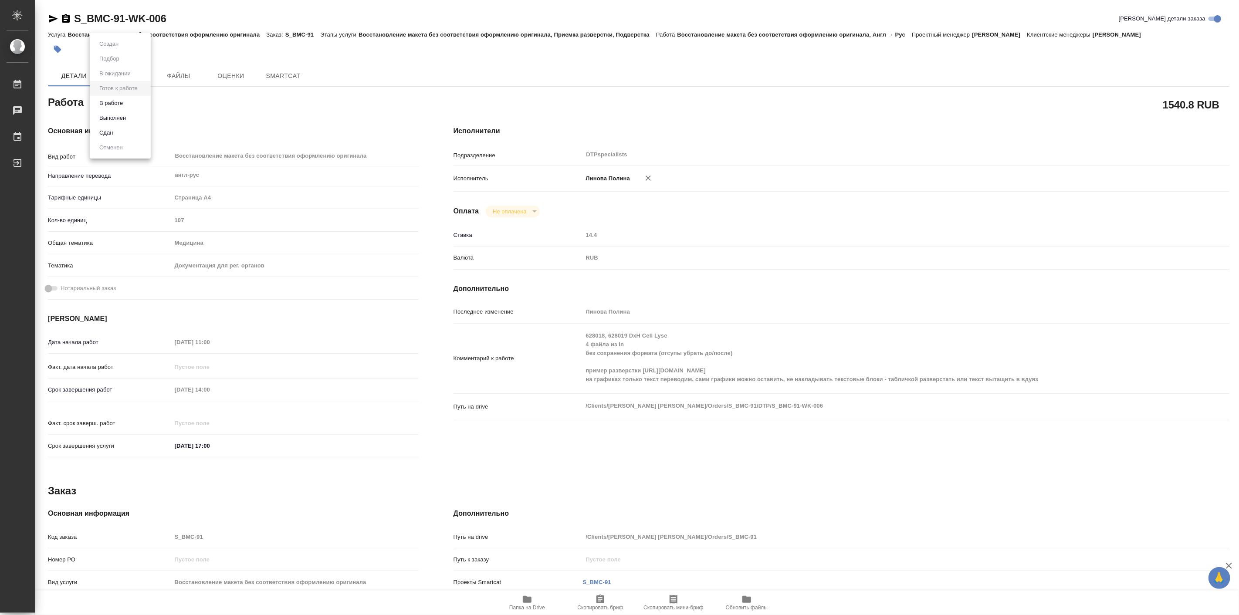
type textarea "x"
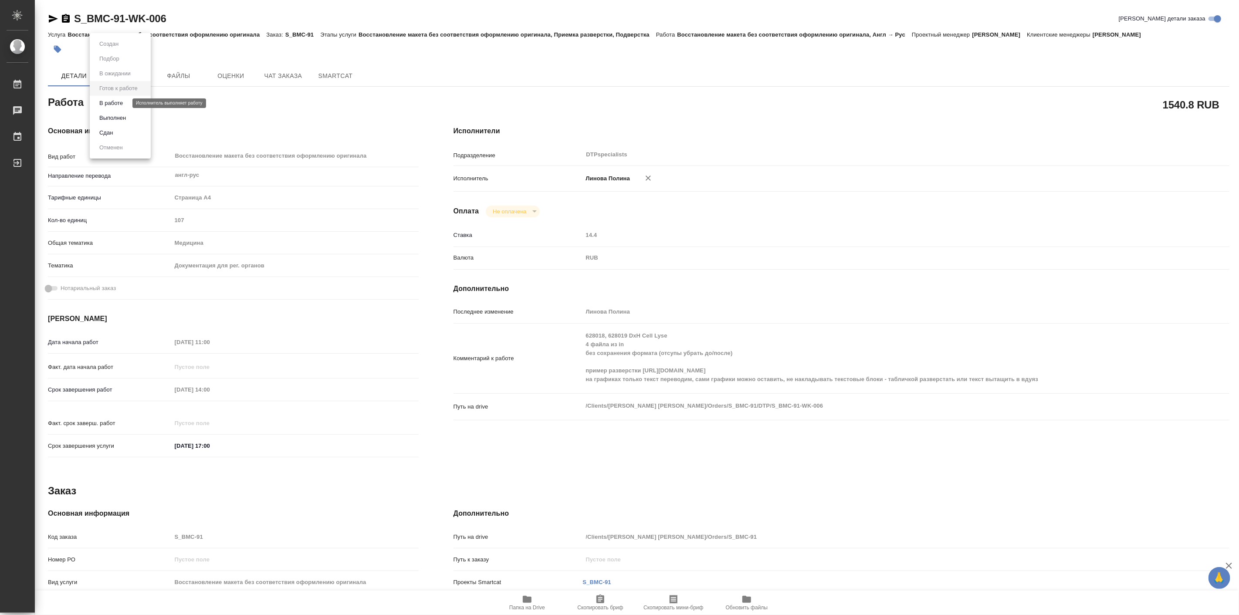
click at [120, 103] on button "В работе" at bounding box center [111, 103] width 29 height 10
type textarea "x"
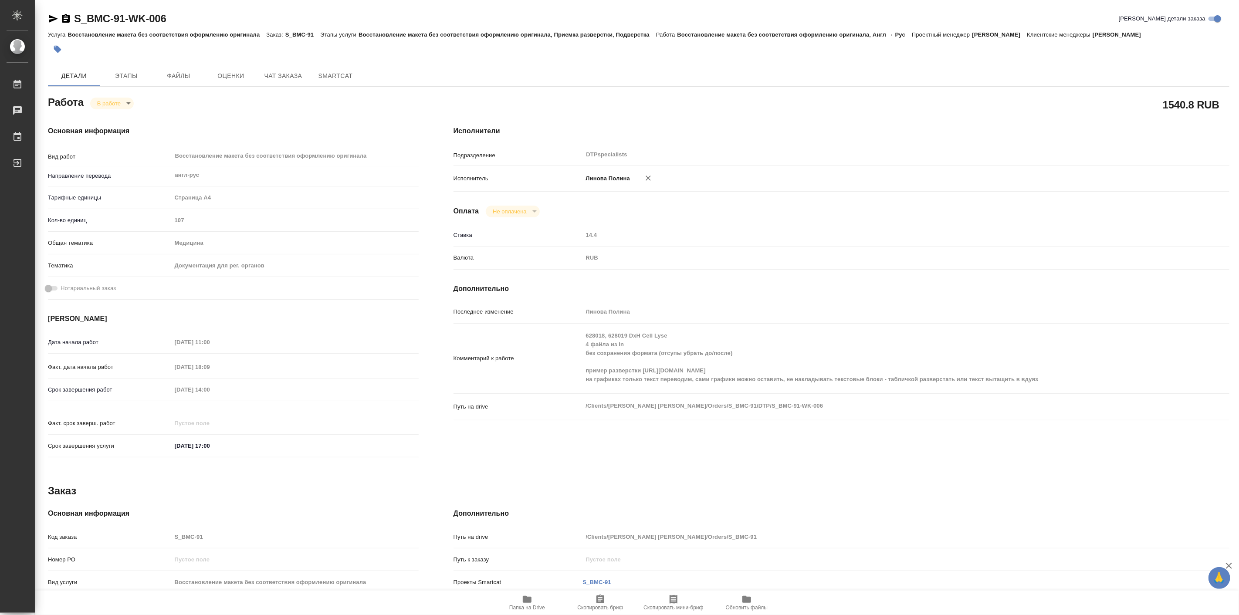
type textarea "x"
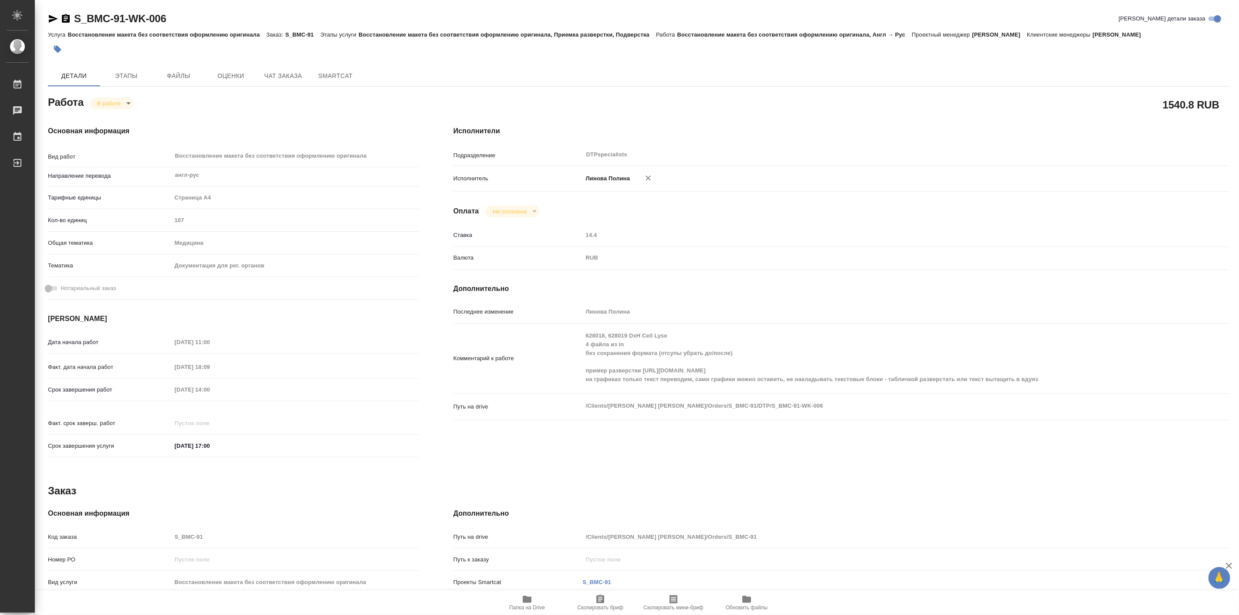
type textarea "x"
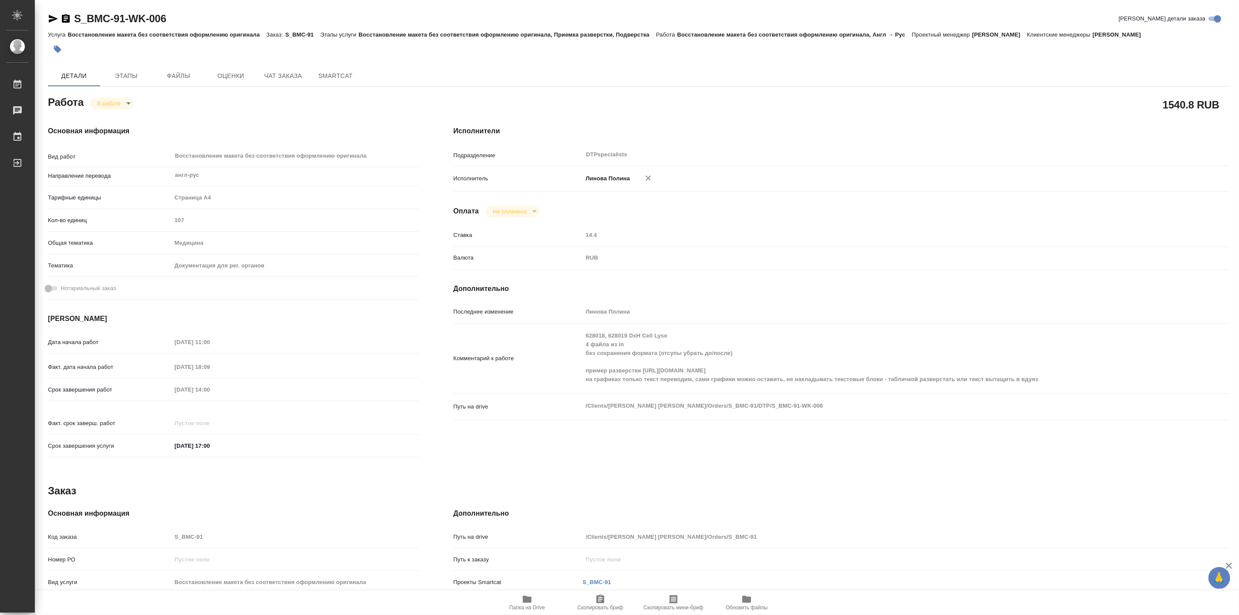
type textarea "x"
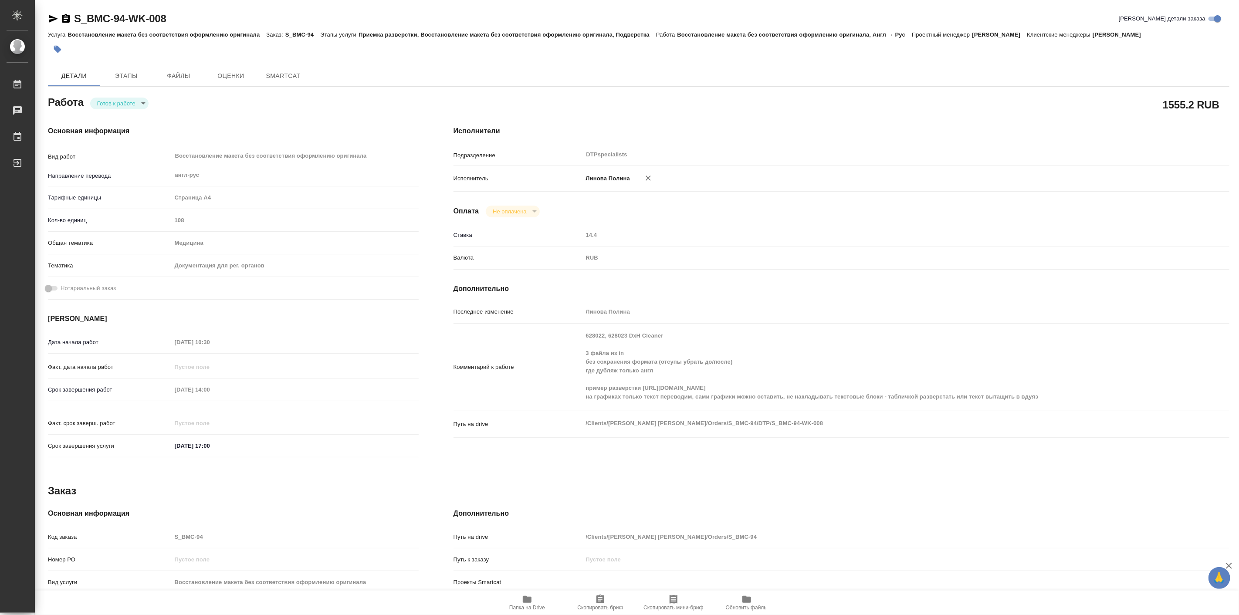
type textarea "x"
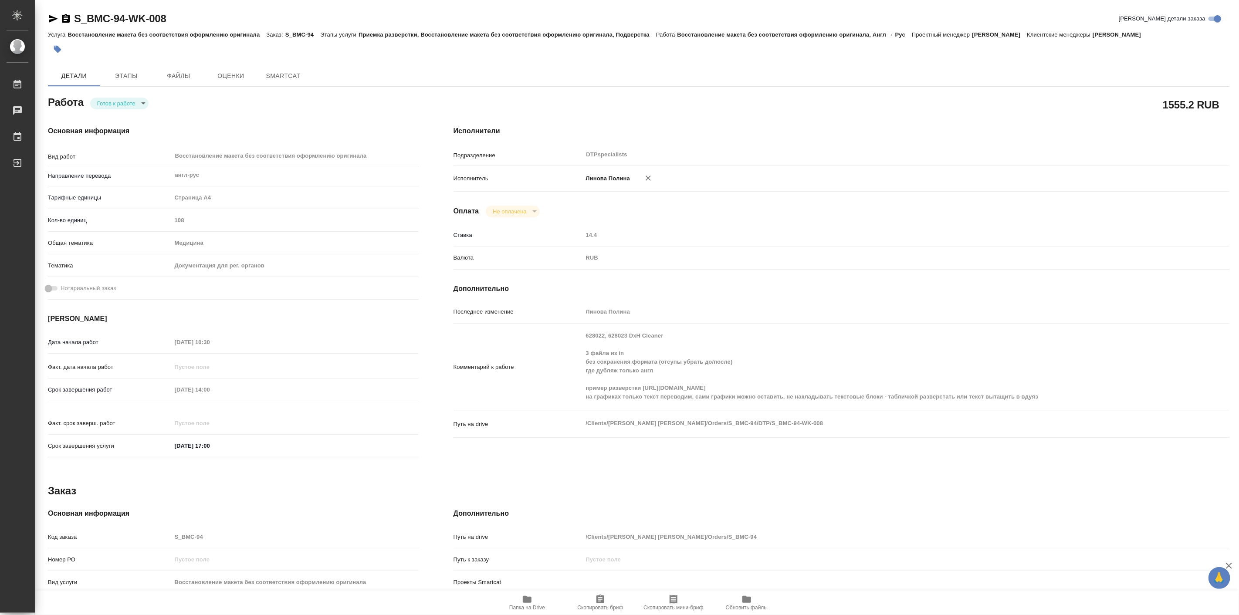
type textarea "x"
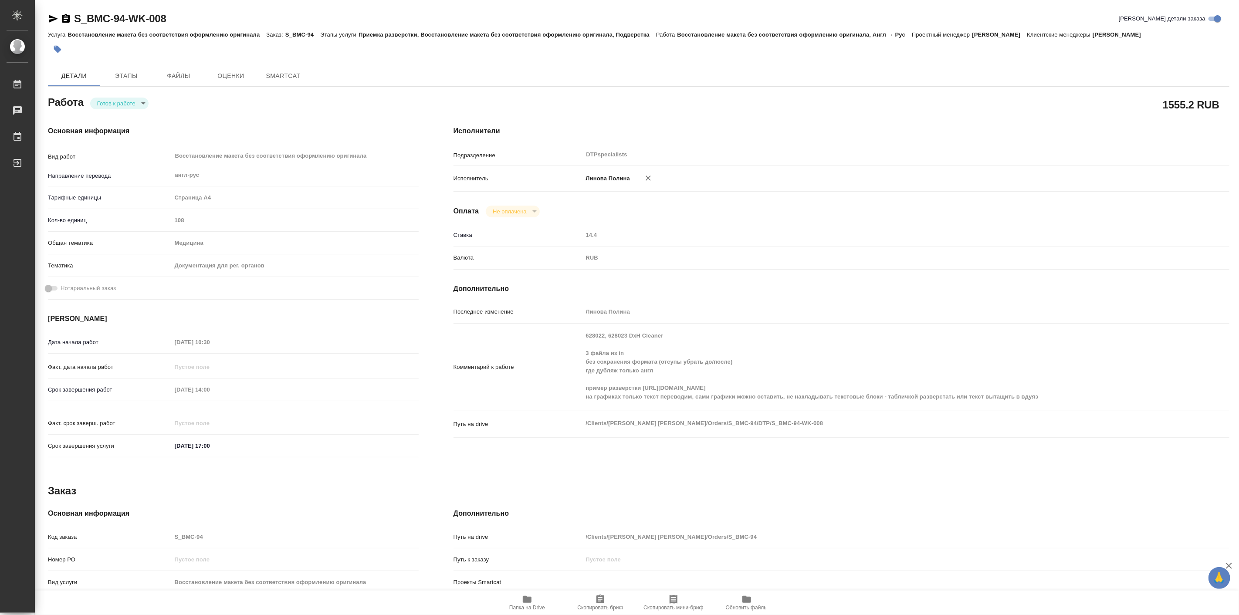
type textarea "x"
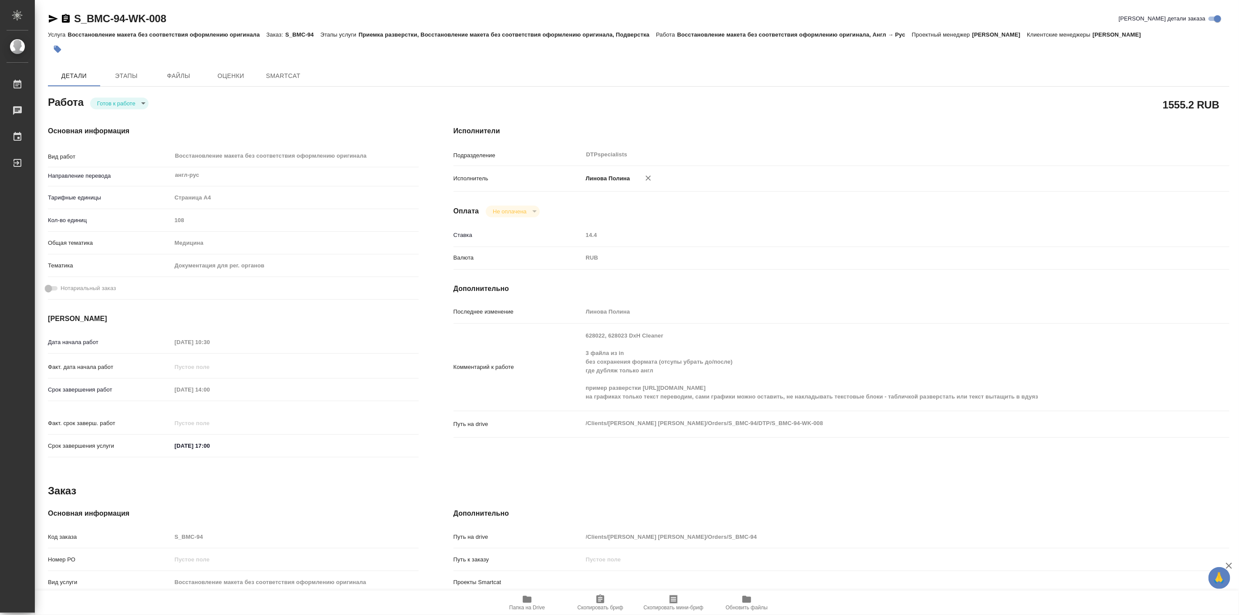
type textarea "x"
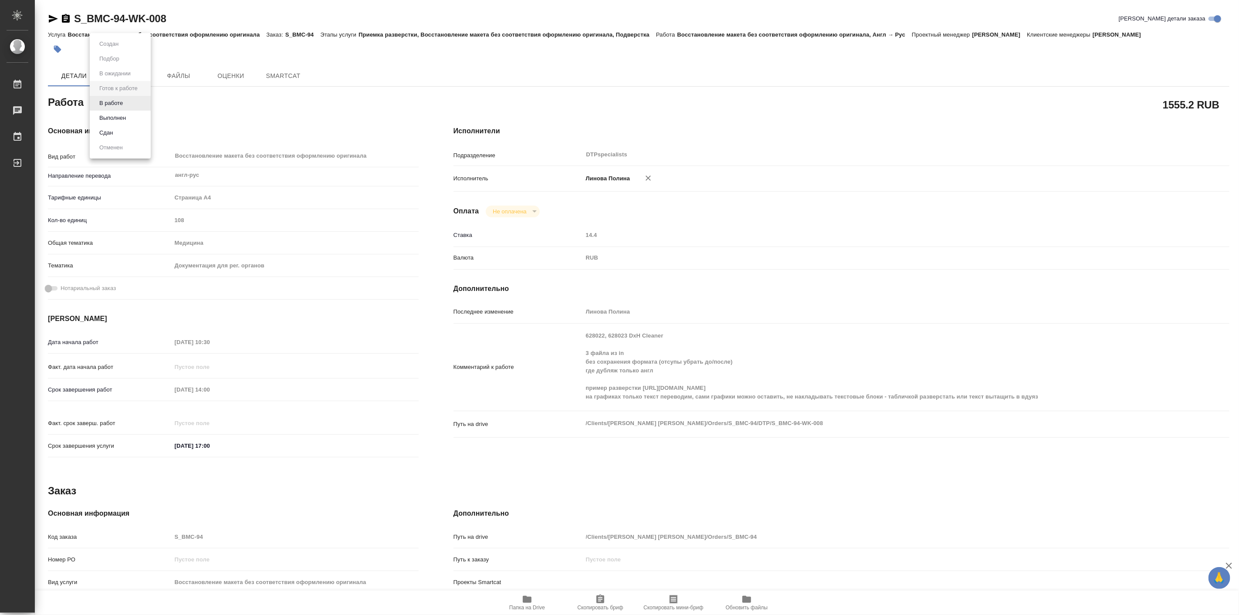
click at [102, 107] on body "🙏 .cls-1 fill:#fff; AWATERA Linova Polina Работы Чаты График Выйти S_BMC-94-WK-…" at bounding box center [619, 307] width 1239 height 615
type textarea "x"
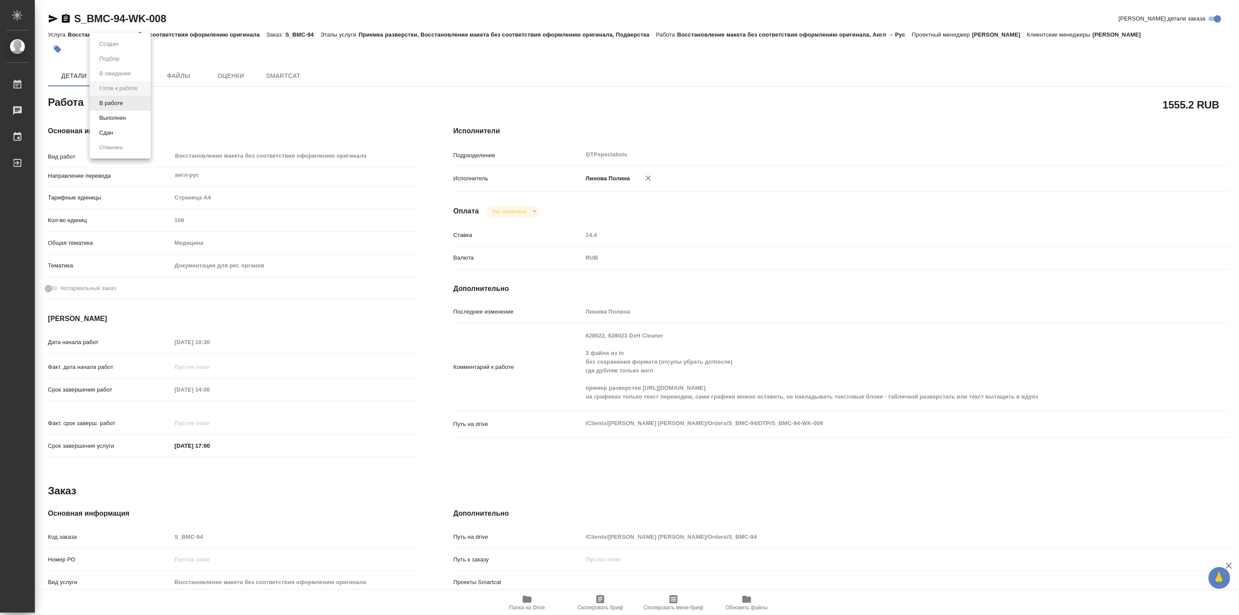
type textarea "x"
click at [127, 101] on li "В работе" at bounding box center [120, 103] width 61 height 15
type textarea "x"
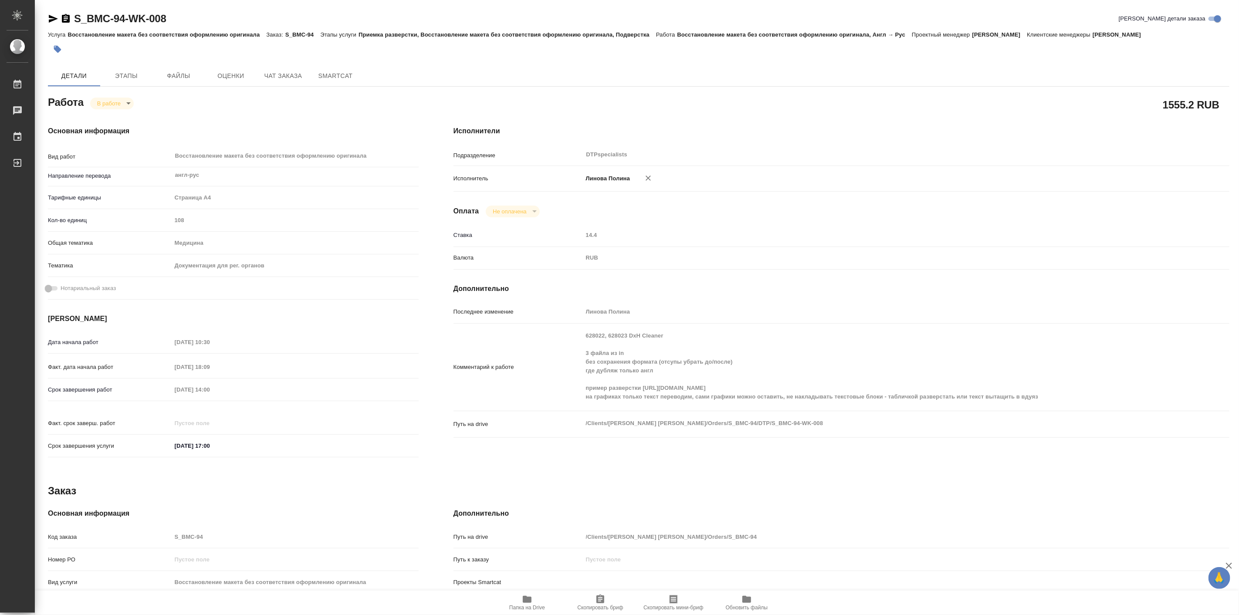
type textarea "x"
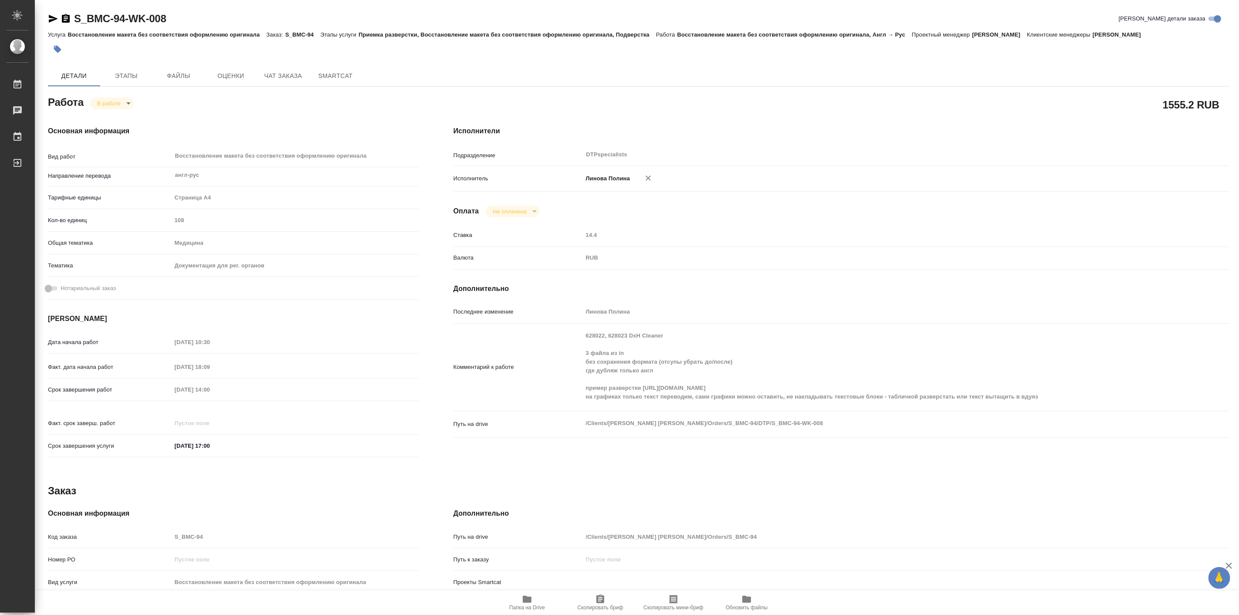
type textarea "x"
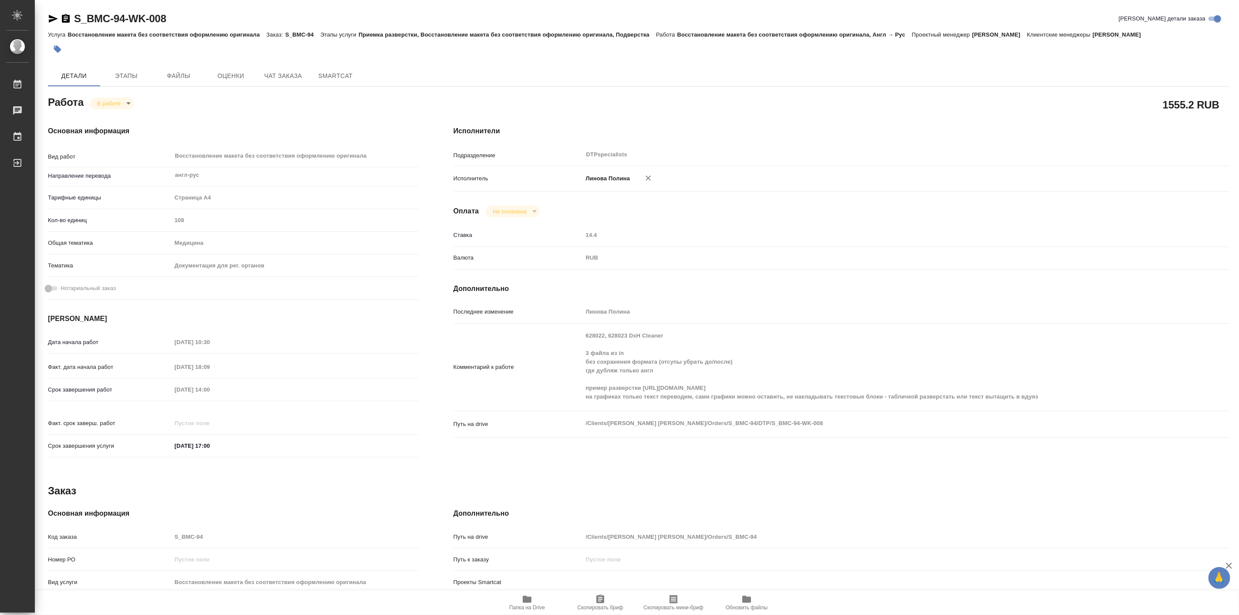
type textarea "x"
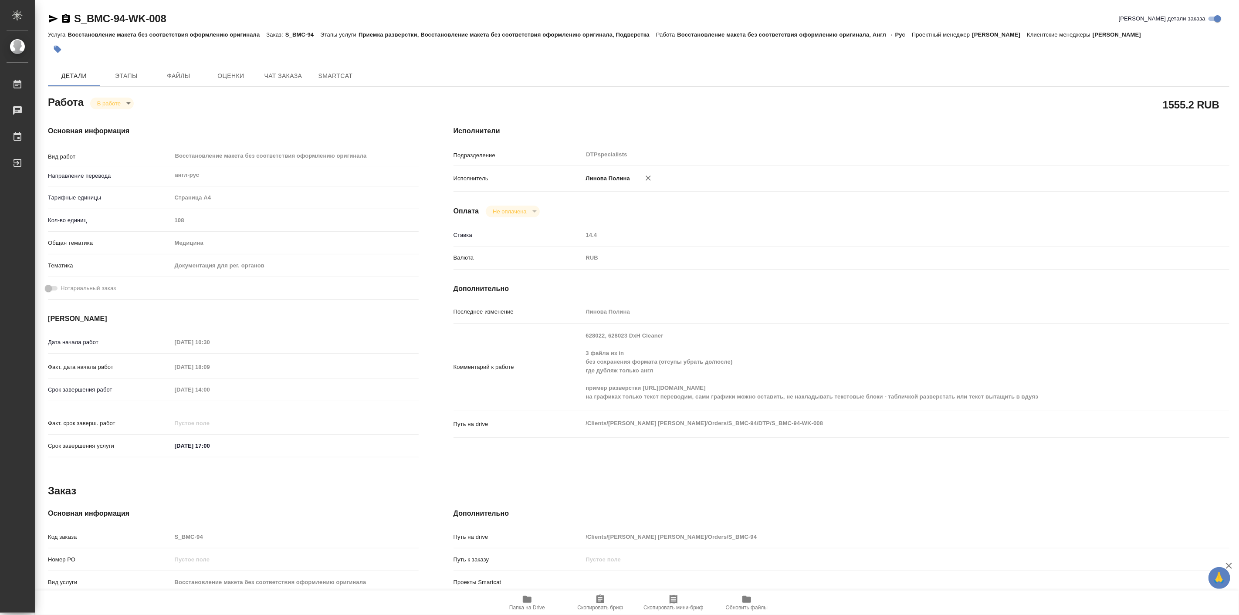
type textarea "x"
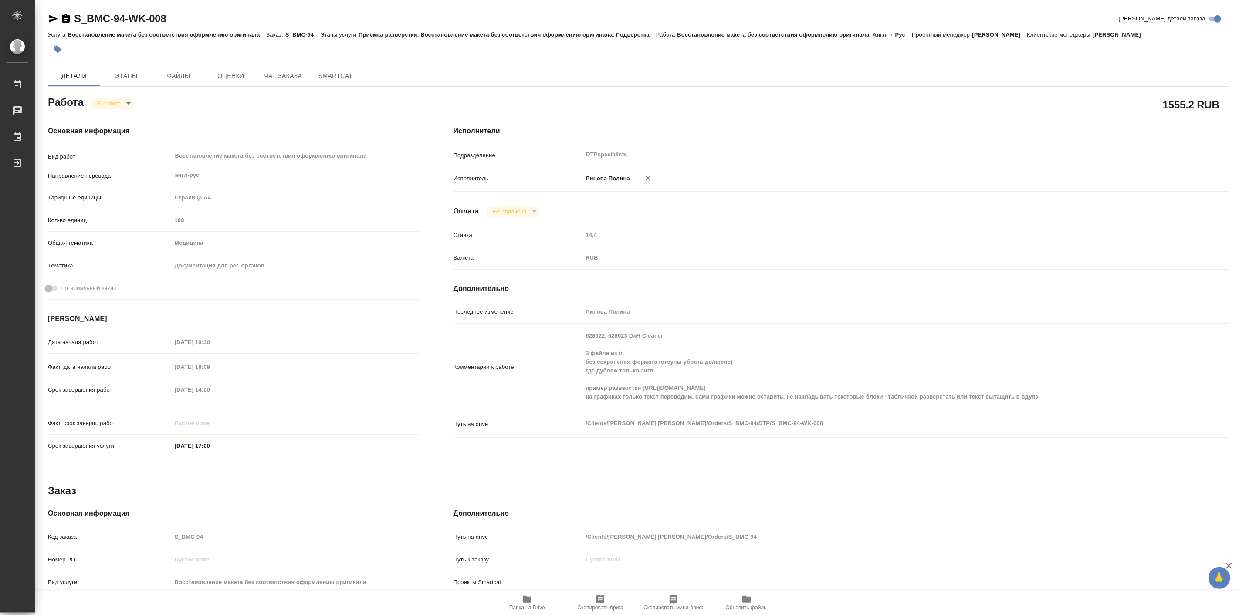
type textarea "x"
